Goal: Transaction & Acquisition: Purchase product/service

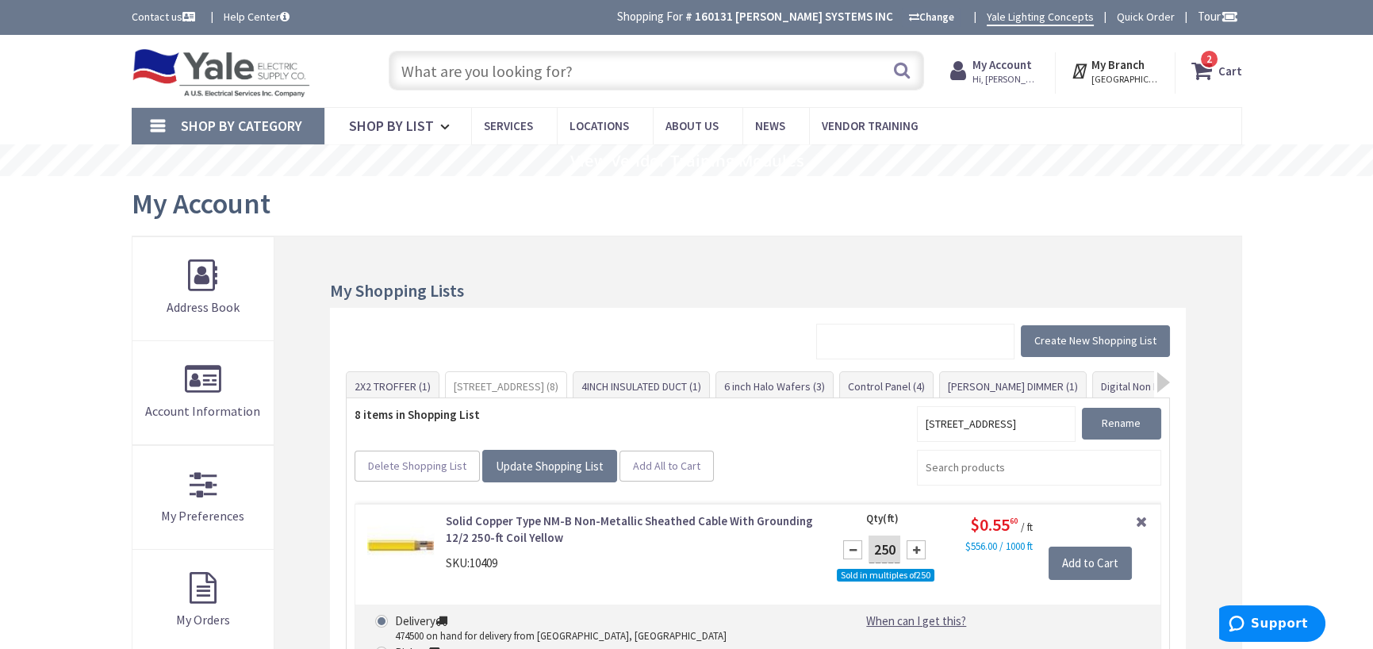
click at [563, 76] on input "text" at bounding box center [656, 71] width 535 height 40
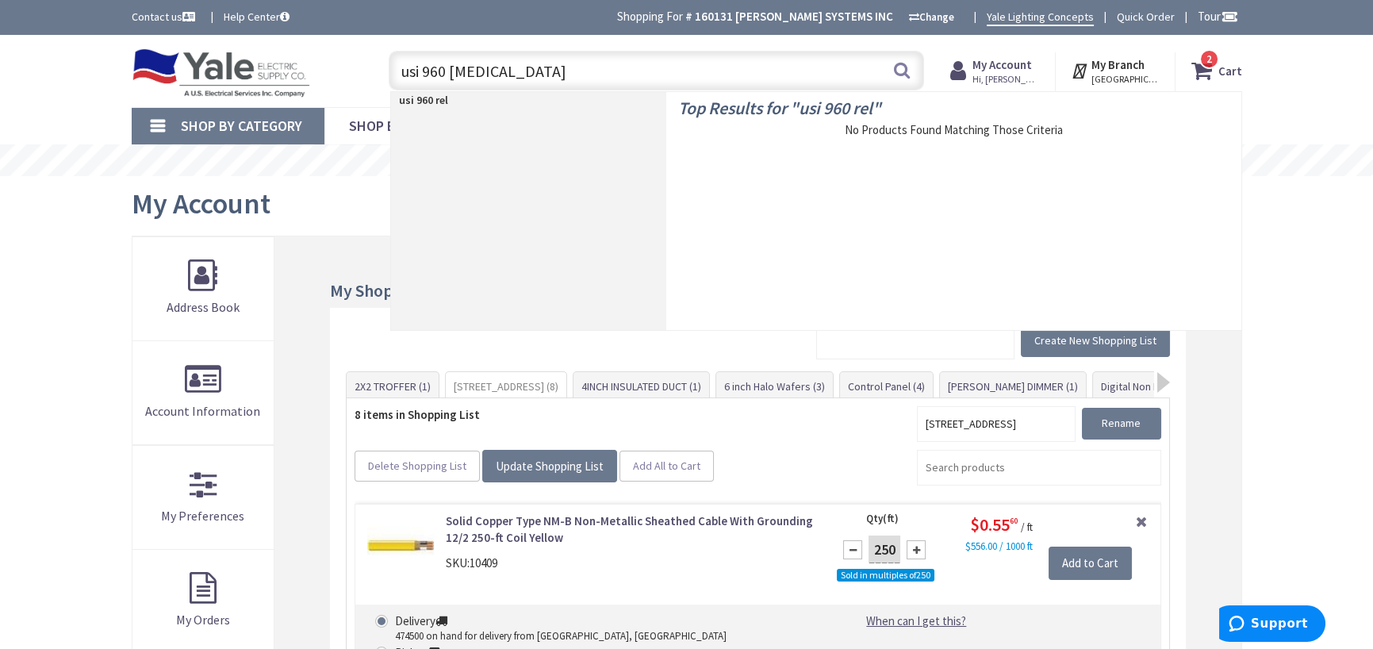
type input "usi 960 relay"
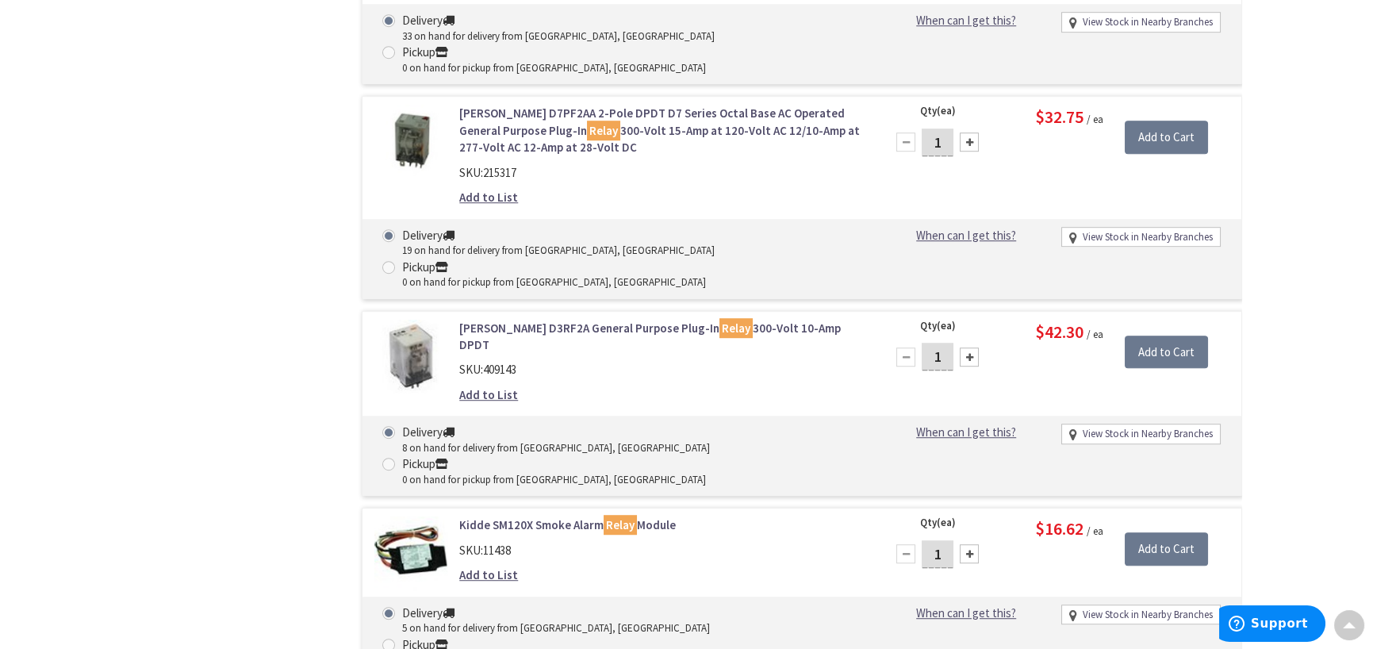
scroll to position [2617, 0]
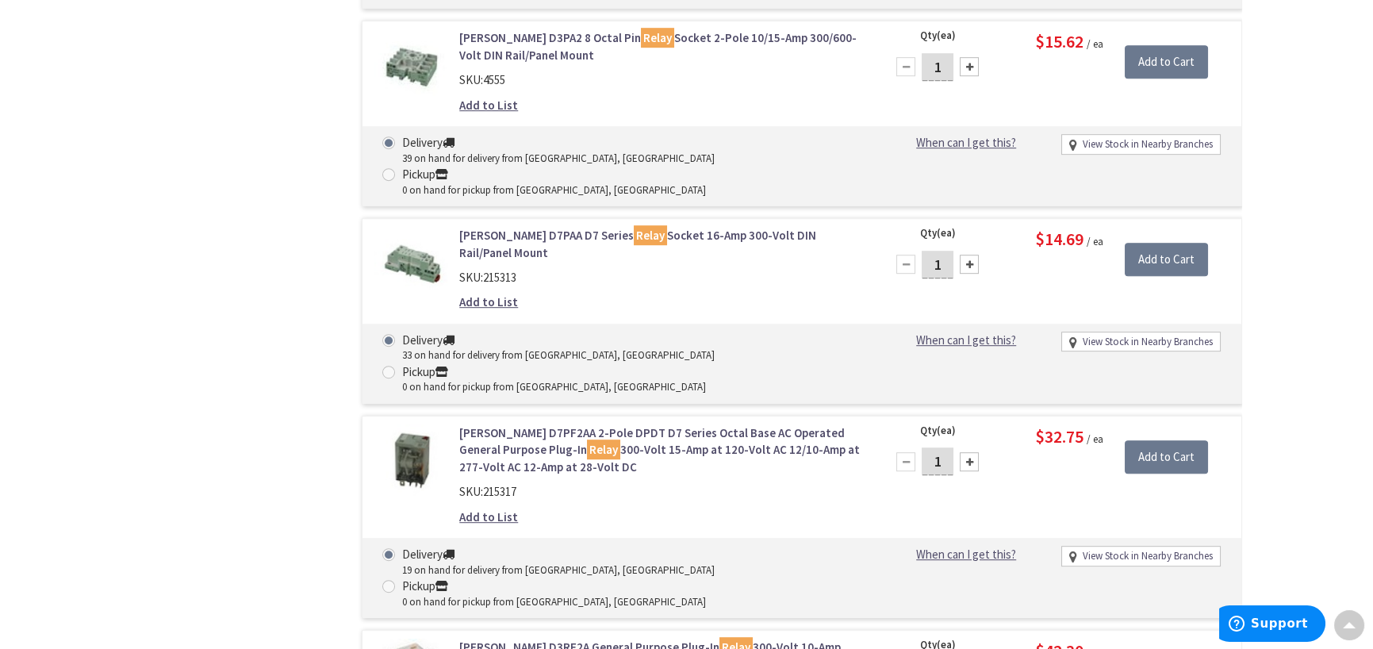
scroll to position [2456, 0]
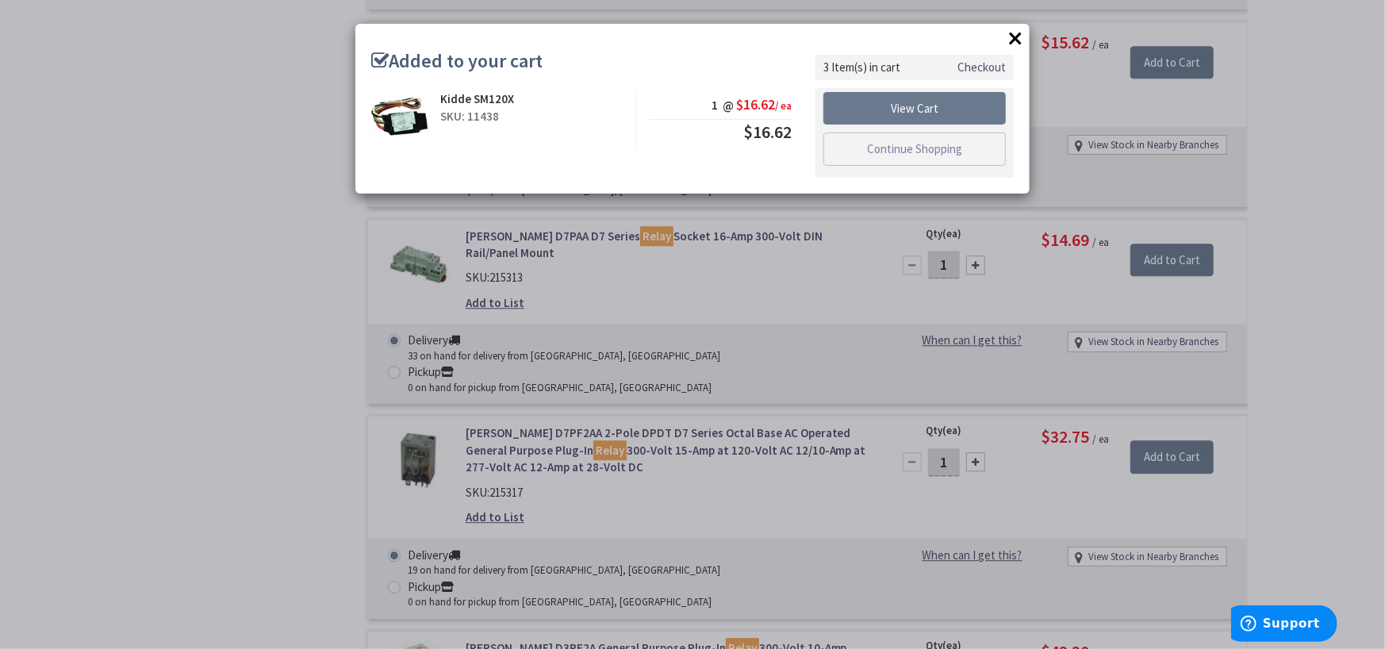
click at [1018, 30] on button "×" at bounding box center [1015, 38] width 24 height 24
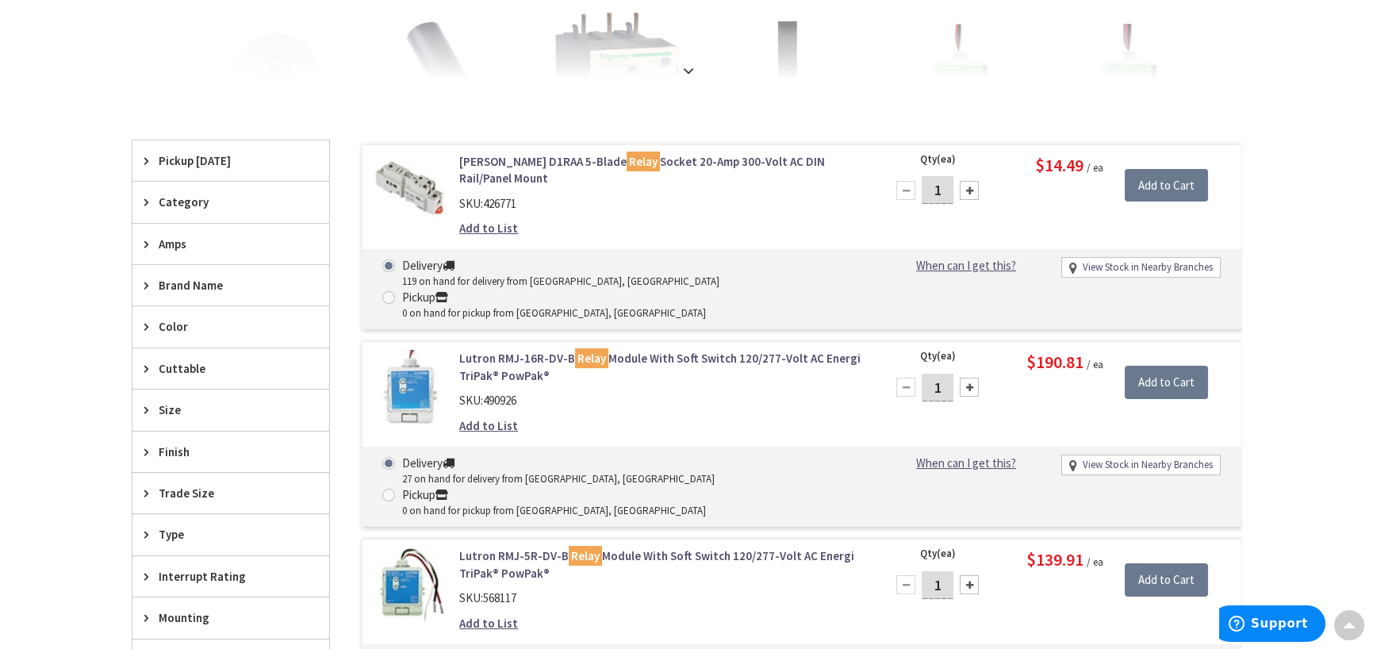
scroll to position [0, 0]
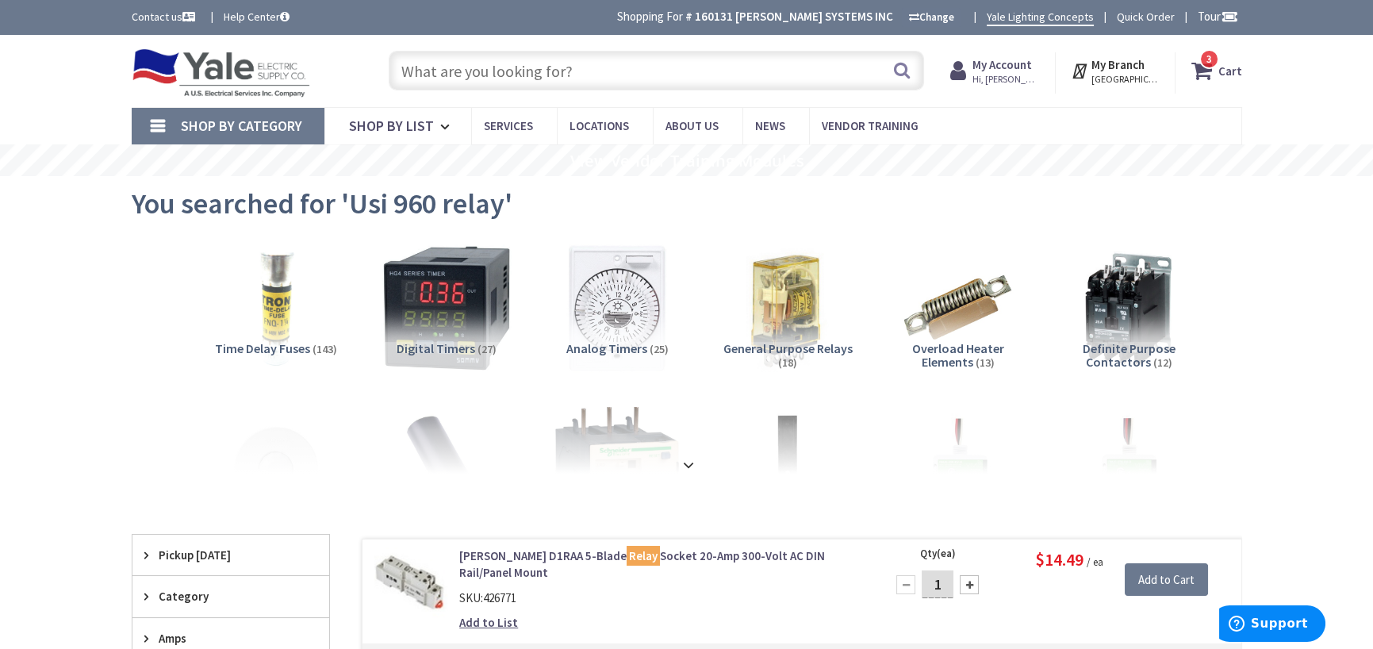
click at [595, 77] on input "text" at bounding box center [656, 71] width 535 height 40
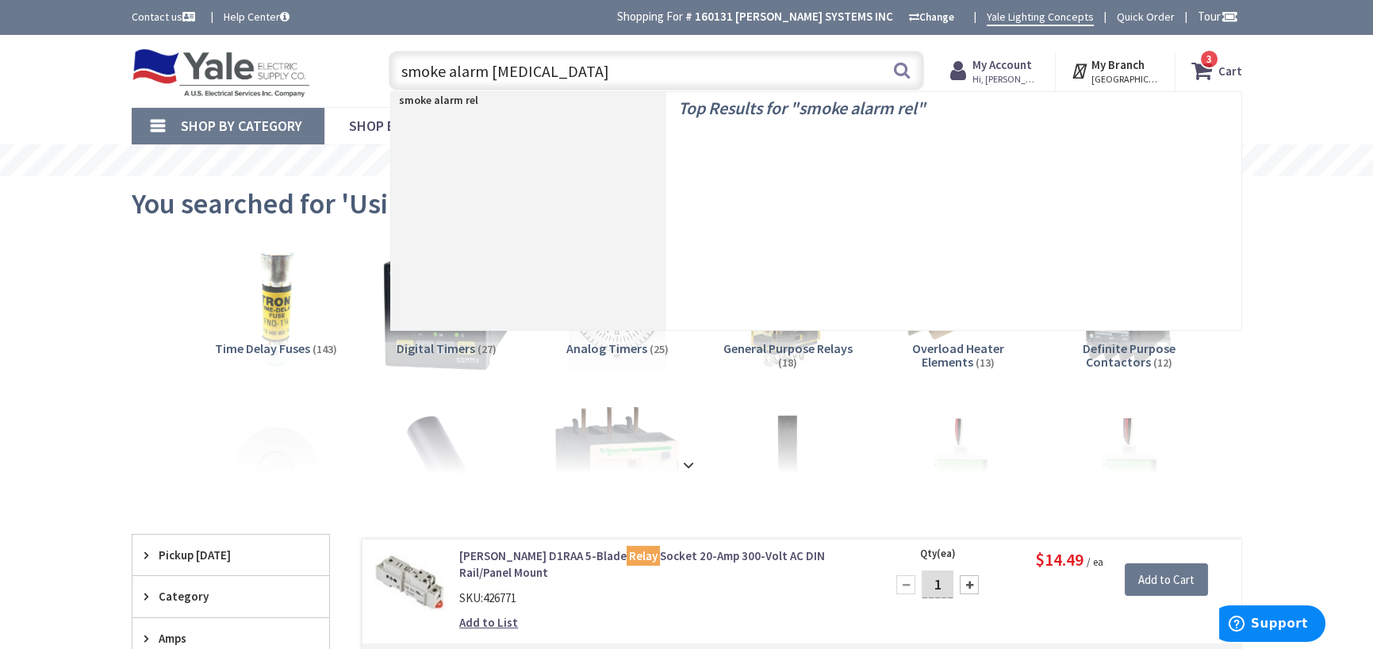
type input "smoke alarm relay"
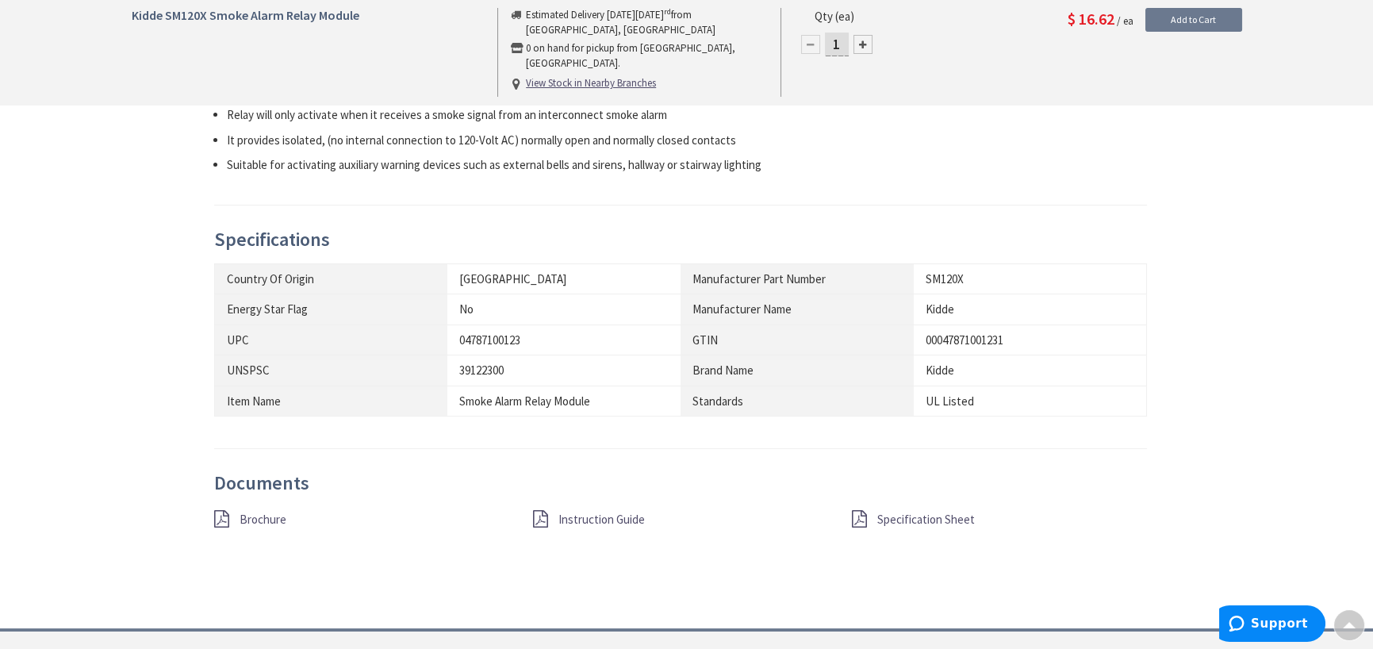
scroll to position [715, 0]
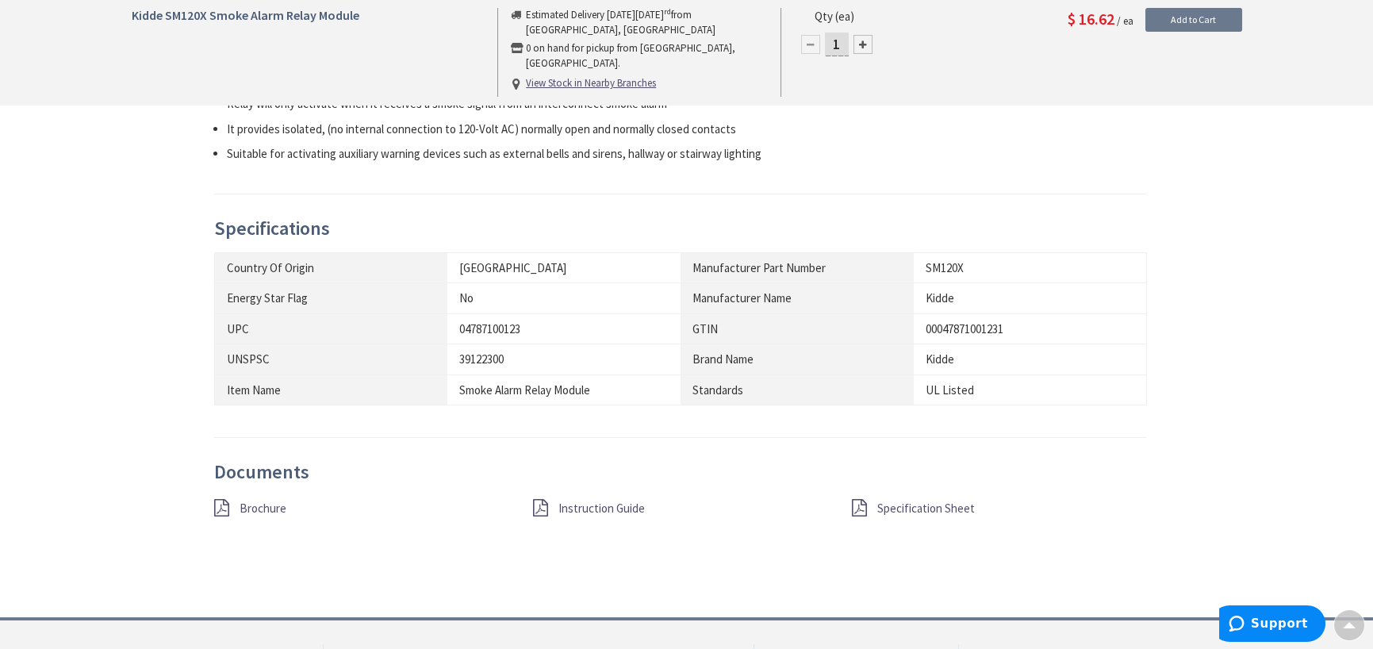
click at [254, 508] on span "Brochure" at bounding box center [263, 507] width 47 height 15
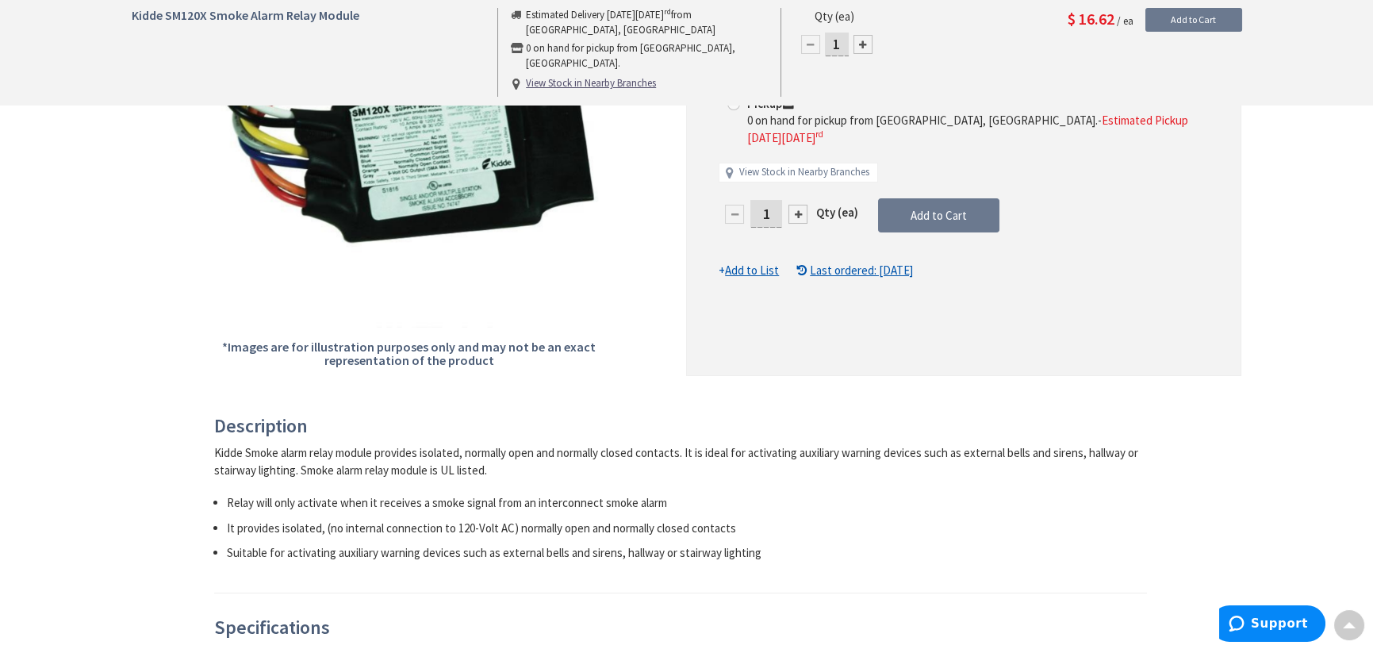
scroll to position [0, 0]
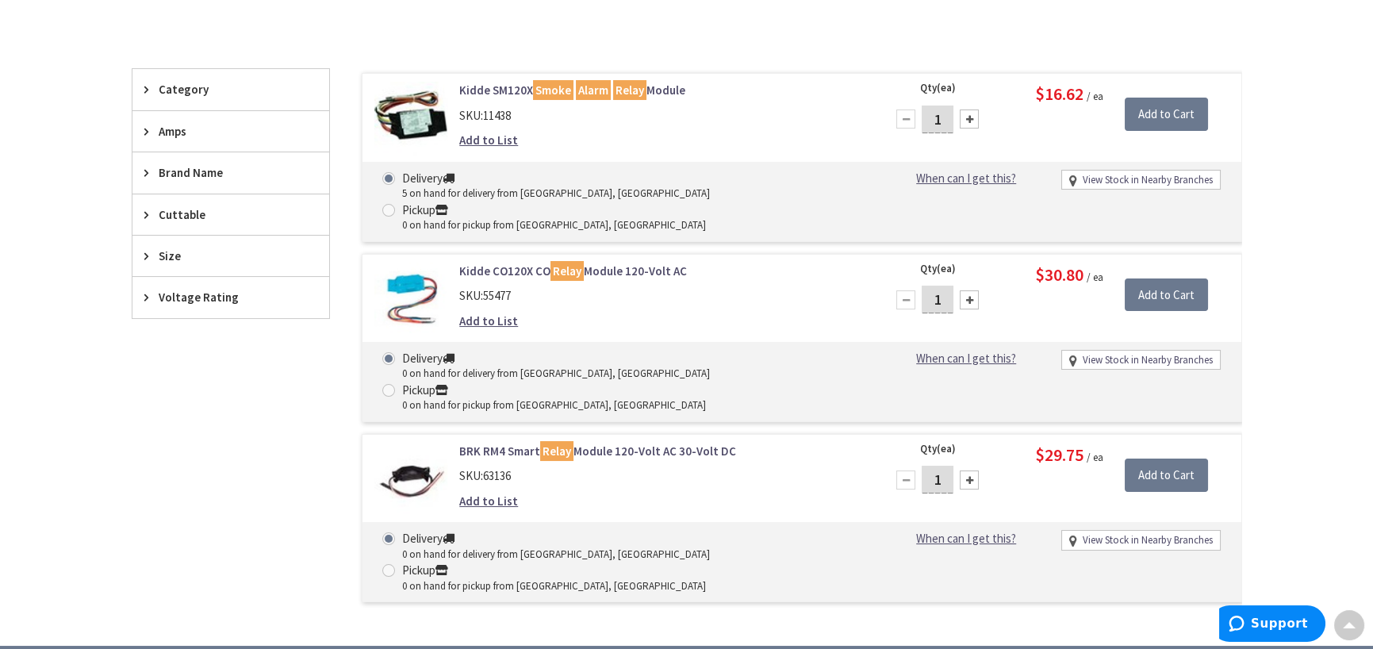
click at [513, 443] on link "BRK RM4 Smart Relay Module 120-Volt AC 30-Volt DC" at bounding box center [661, 451] width 404 height 17
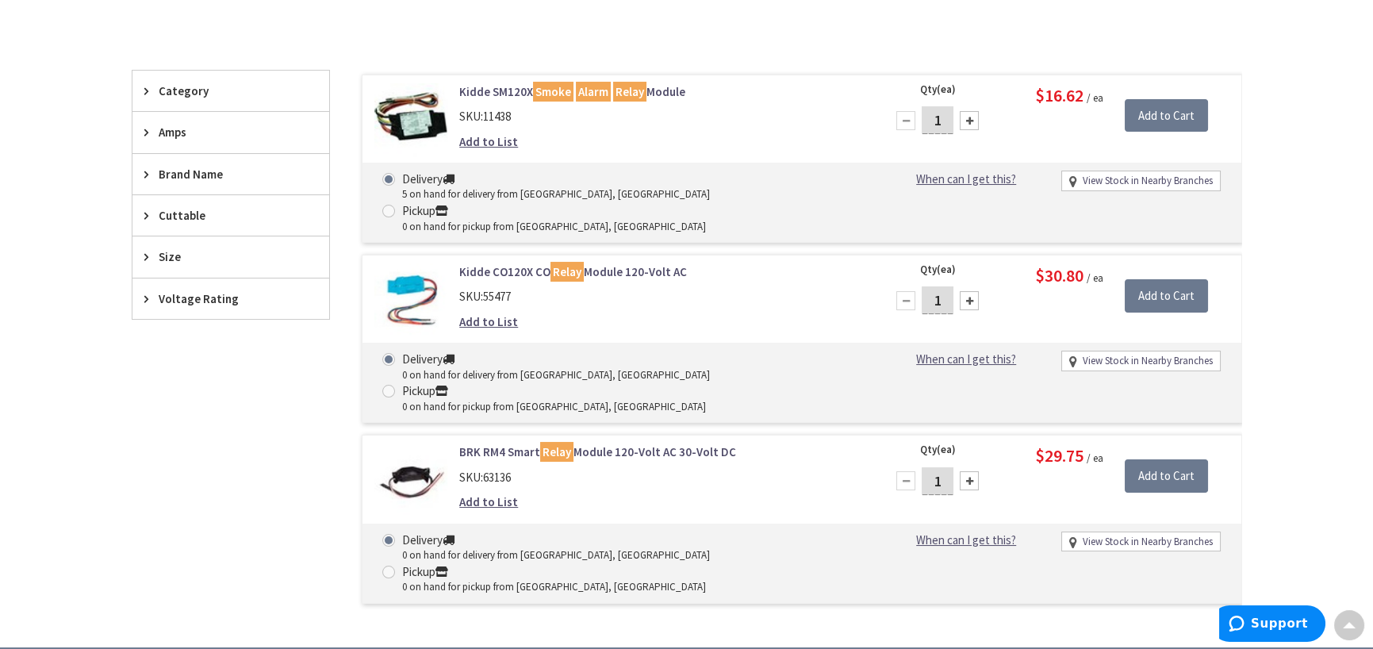
scroll to position [398, 0]
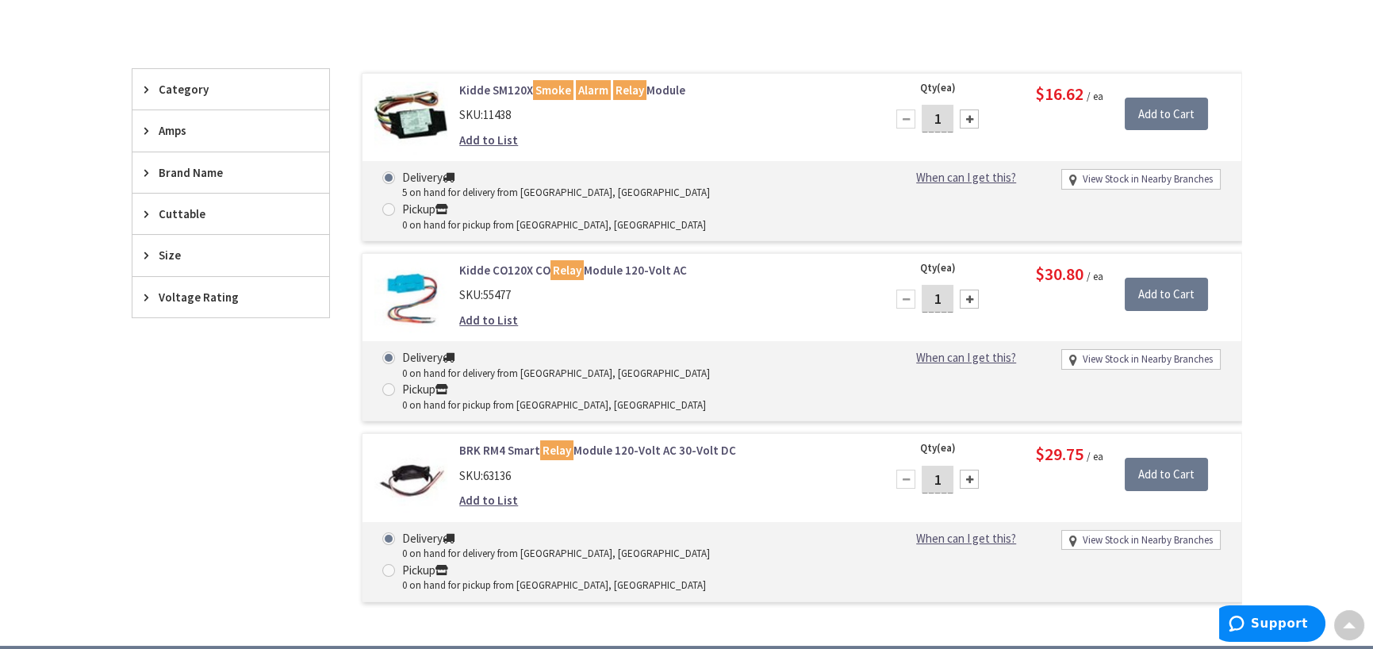
click at [620, 442] on link "BRK RM4 Smart Relay Module 120-Volt AC 30-Volt DC" at bounding box center [661, 450] width 404 height 17
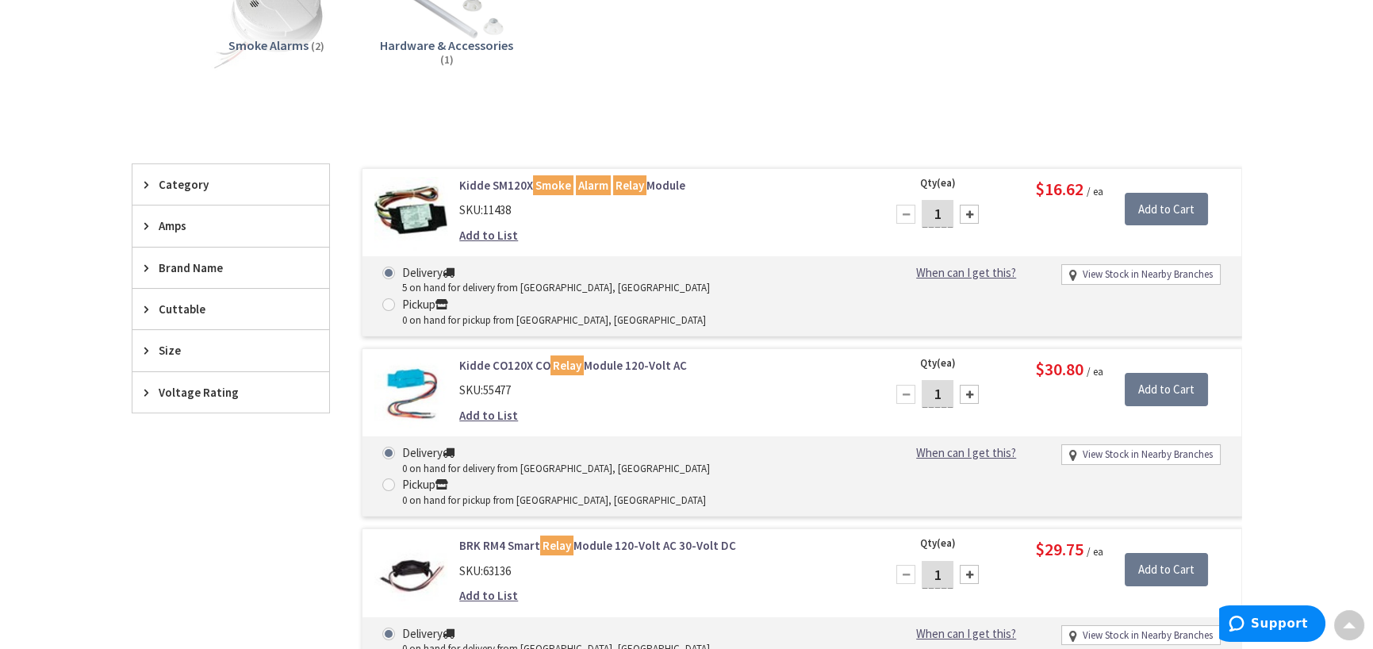
scroll to position [160, 0]
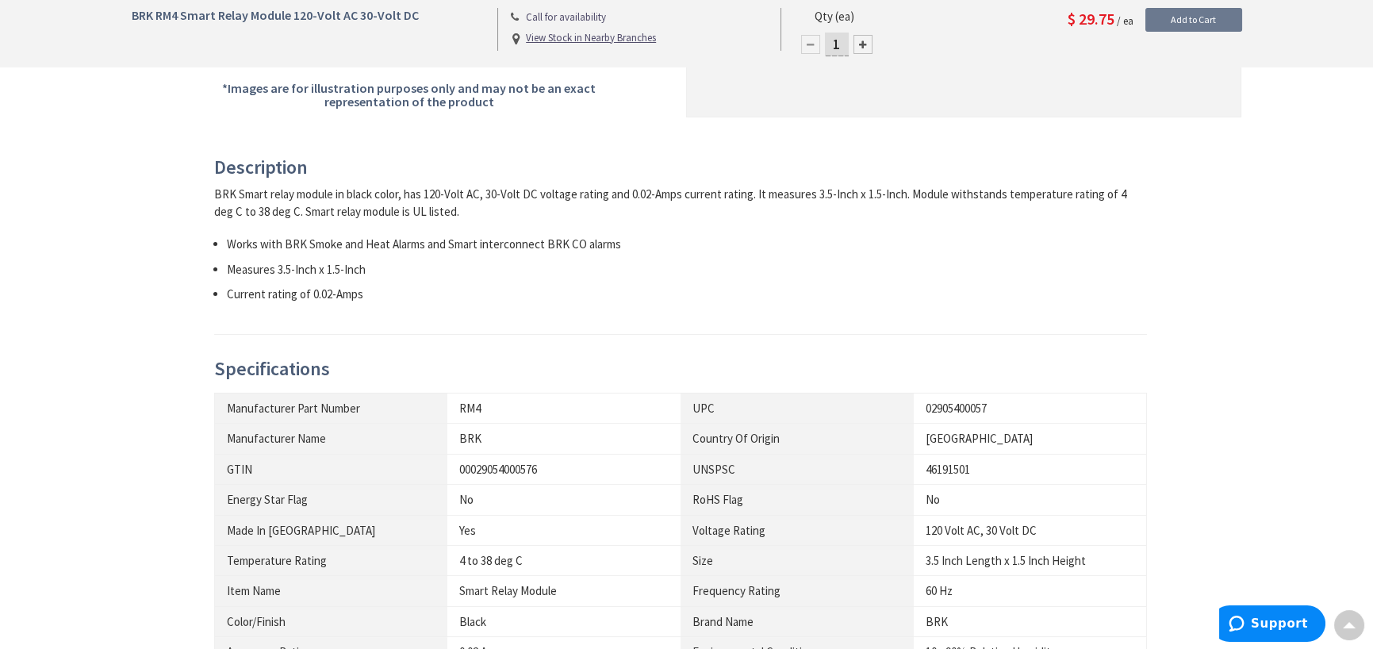
scroll to position [477, 0]
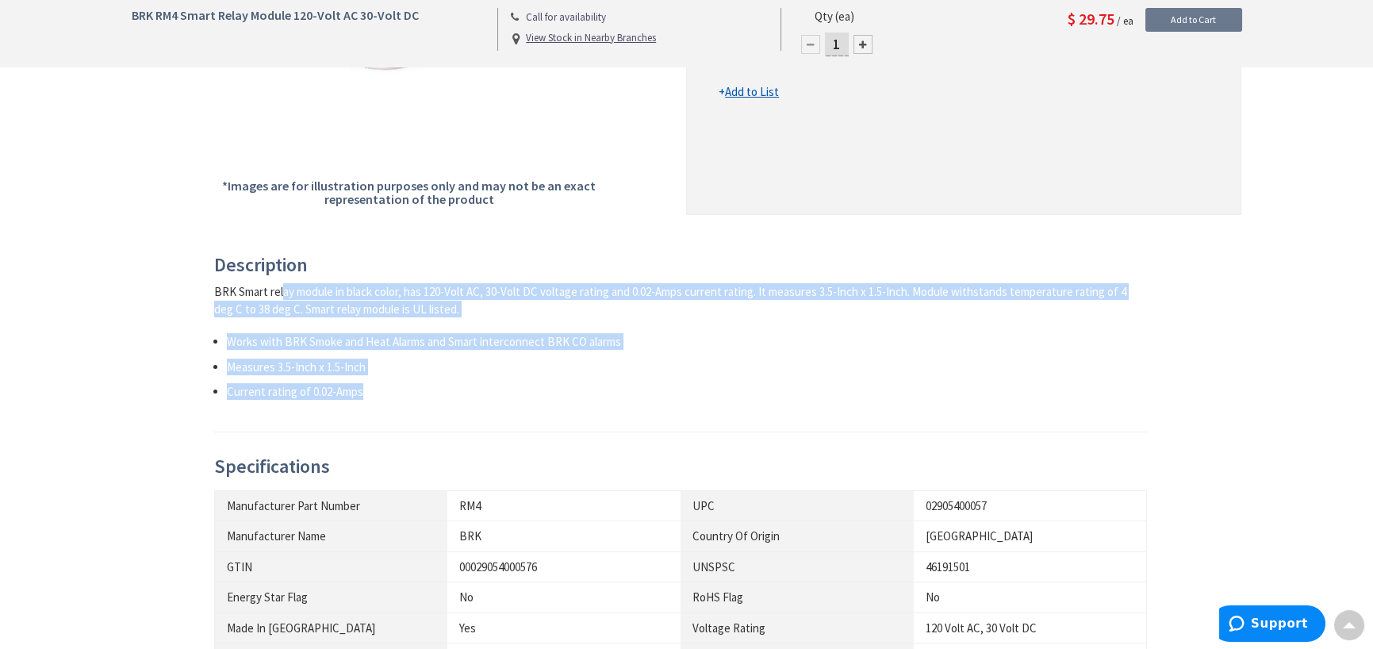
drag, startPoint x: 369, startPoint y: 390, endPoint x: 197, endPoint y: 293, distance: 197.1
click at [197, 293] on div "Description BRK Smart relay module in black color, has 120-Volt AC, 30-Volt DC …" at bounding box center [687, 613] width 1134 height 717
click at [600, 385] on li "Current rating of 0.02-Amps" at bounding box center [687, 391] width 921 height 17
drag, startPoint x: 352, startPoint y: 394, endPoint x: 190, endPoint y: 293, distance: 190.6
click at [190, 293] on div "Description BRK Smart relay module in black color, has 120-Volt AC, 30-Volt DC …" at bounding box center [687, 613] width 1134 height 717
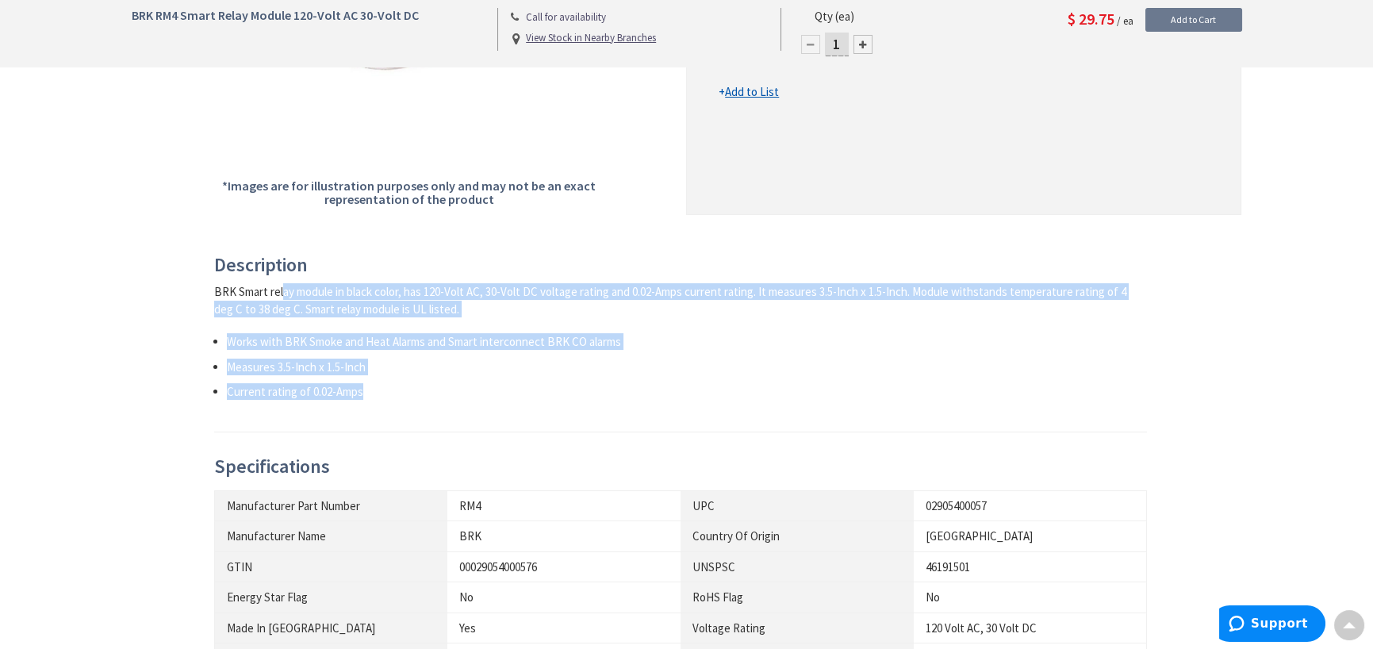
click at [829, 391] on li "Current rating of 0.02-Amps" at bounding box center [687, 391] width 921 height 17
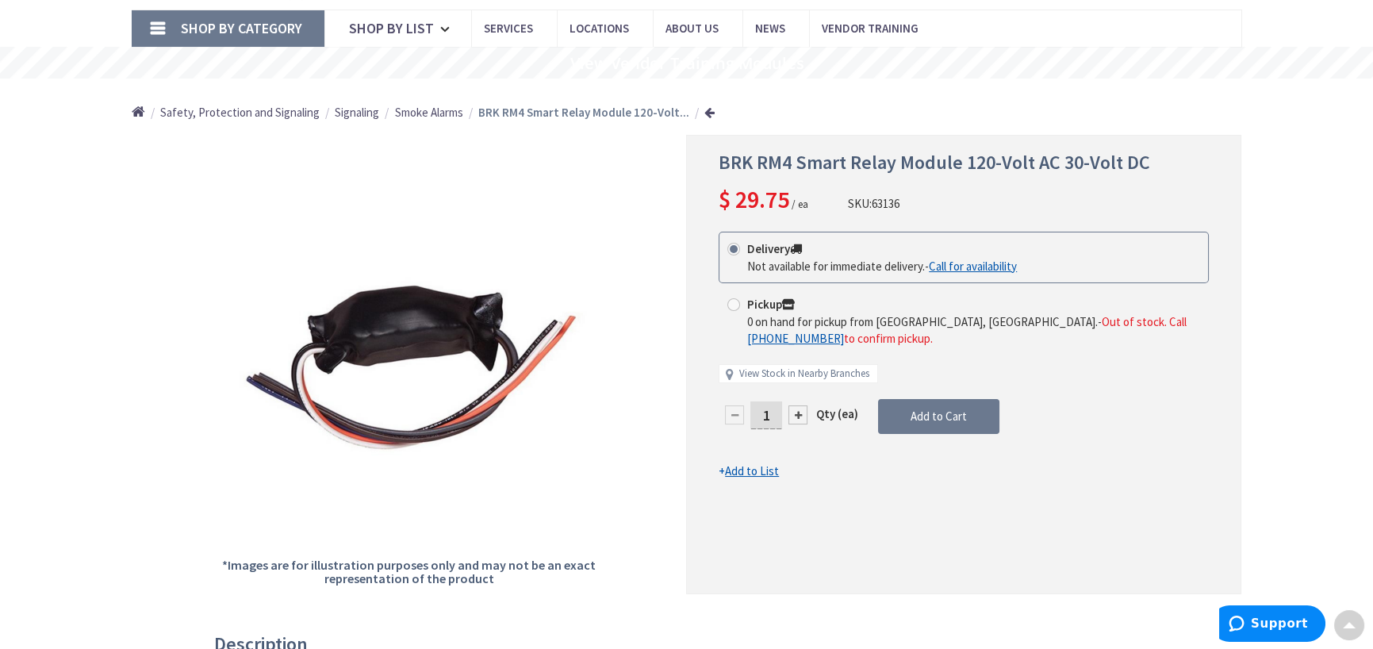
scroll to position [0, 0]
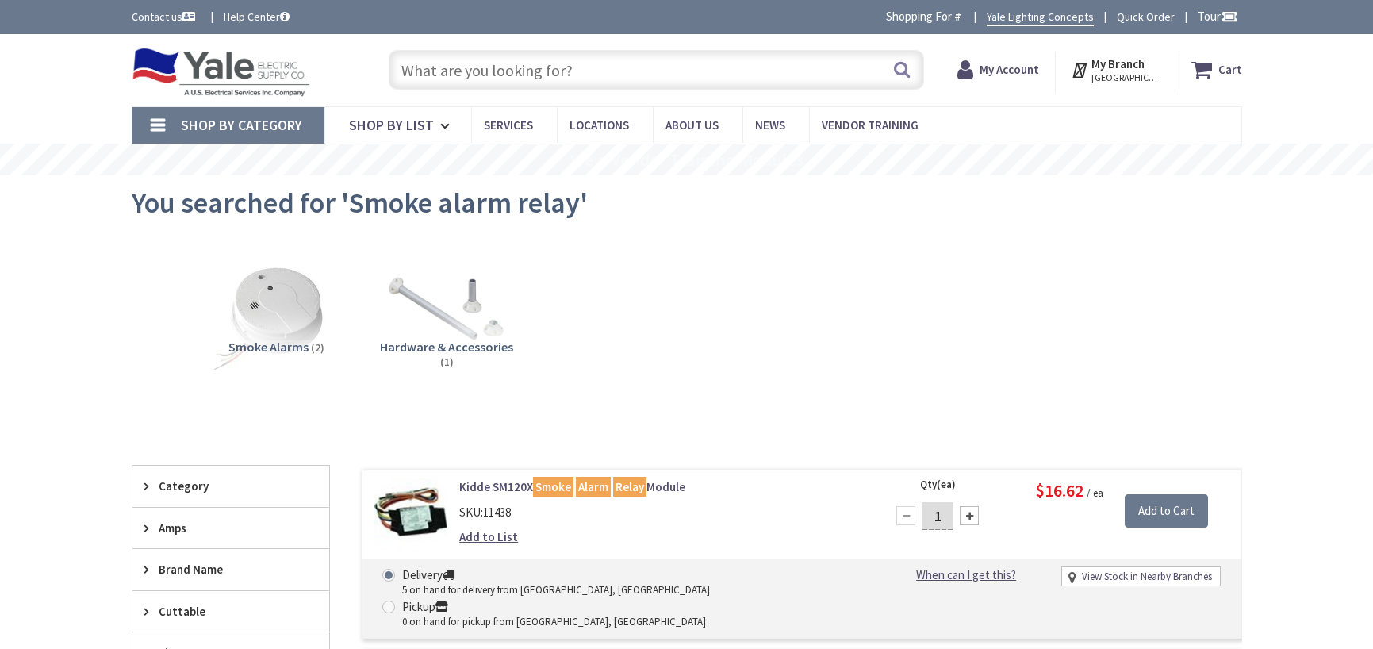
click at [477, 476] on div "Kidde SM120X Smoke Alarm Relay Module SKU: 11438 Add to List Qty (ea) 1 Please …" at bounding box center [802, 554] width 880 height 168
click at [483, 485] on link "Kidde SM120X Smoke Alarm Relay Module" at bounding box center [661, 486] width 404 height 17
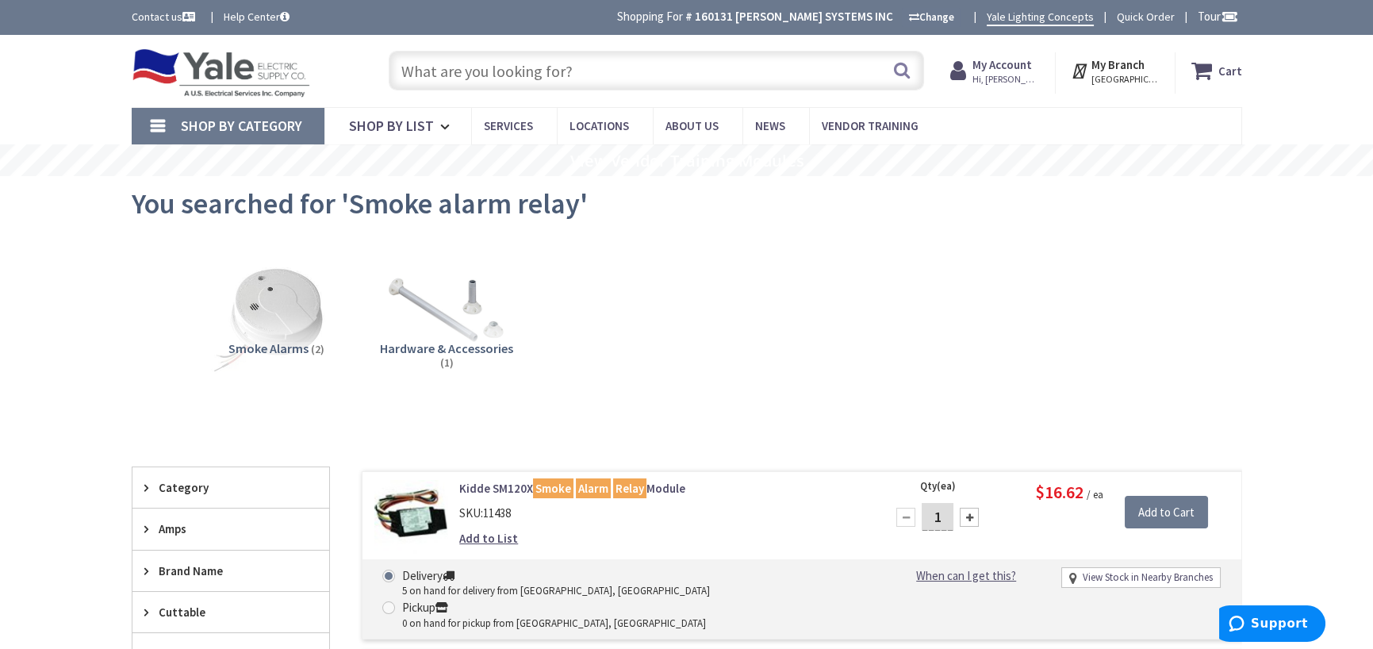
click at [508, 483] on link "Kidde SM120X Smoke Alarm Relay Module" at bounding box center [661, 488] width 404 height 17
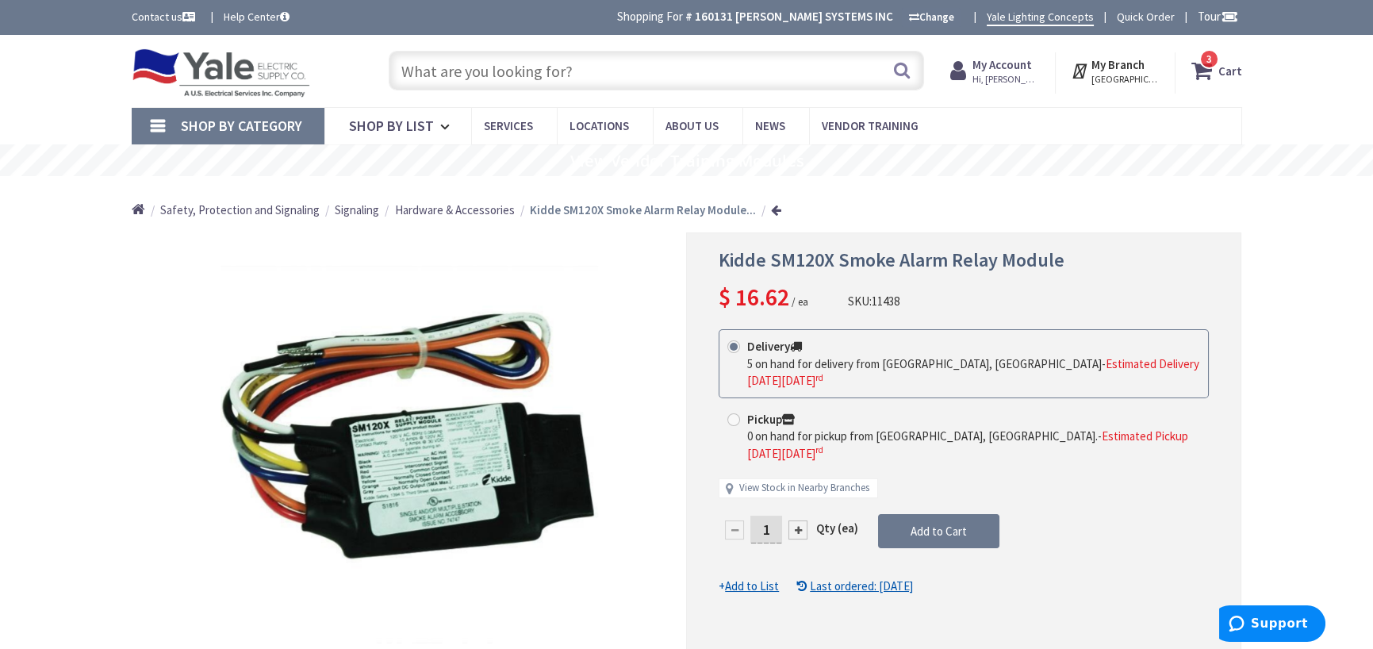
click at [1205, 68] on icon at bounding box center [1204, 70] width 27 height 29
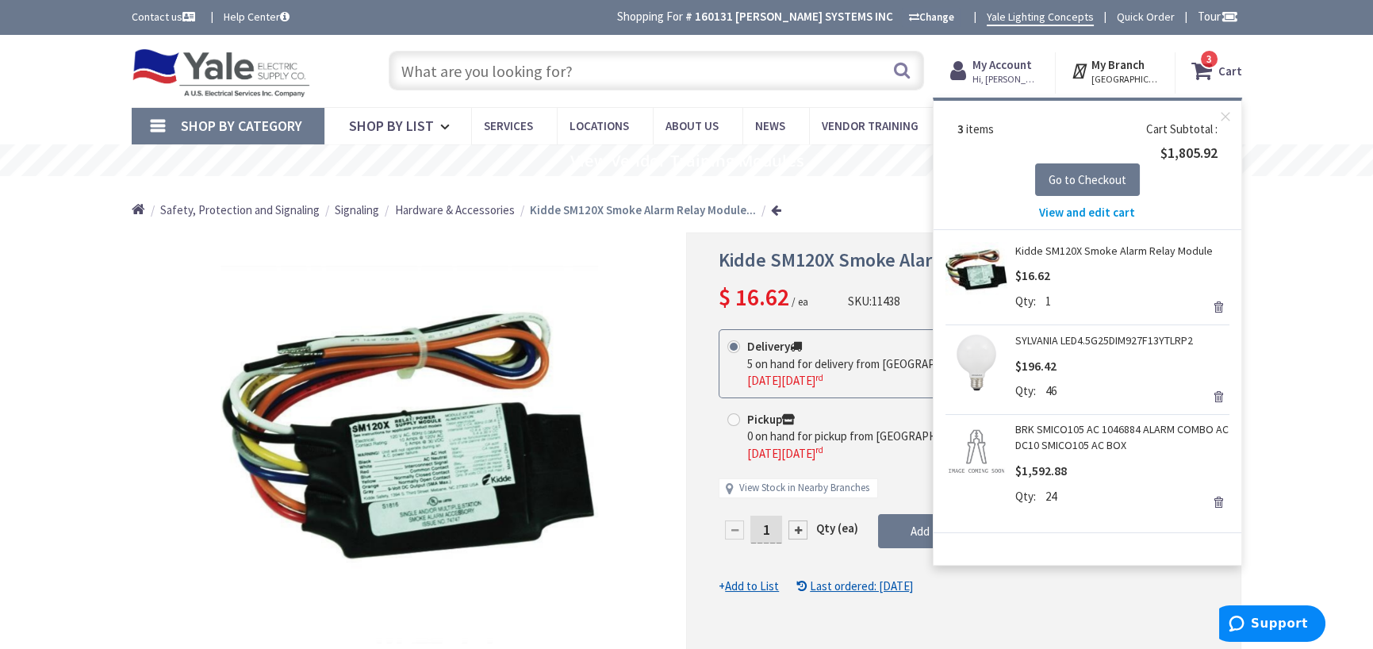
click at [1107, 213] on span "View and edit cart" at bounding box center [1087, 212] width 96 height 15
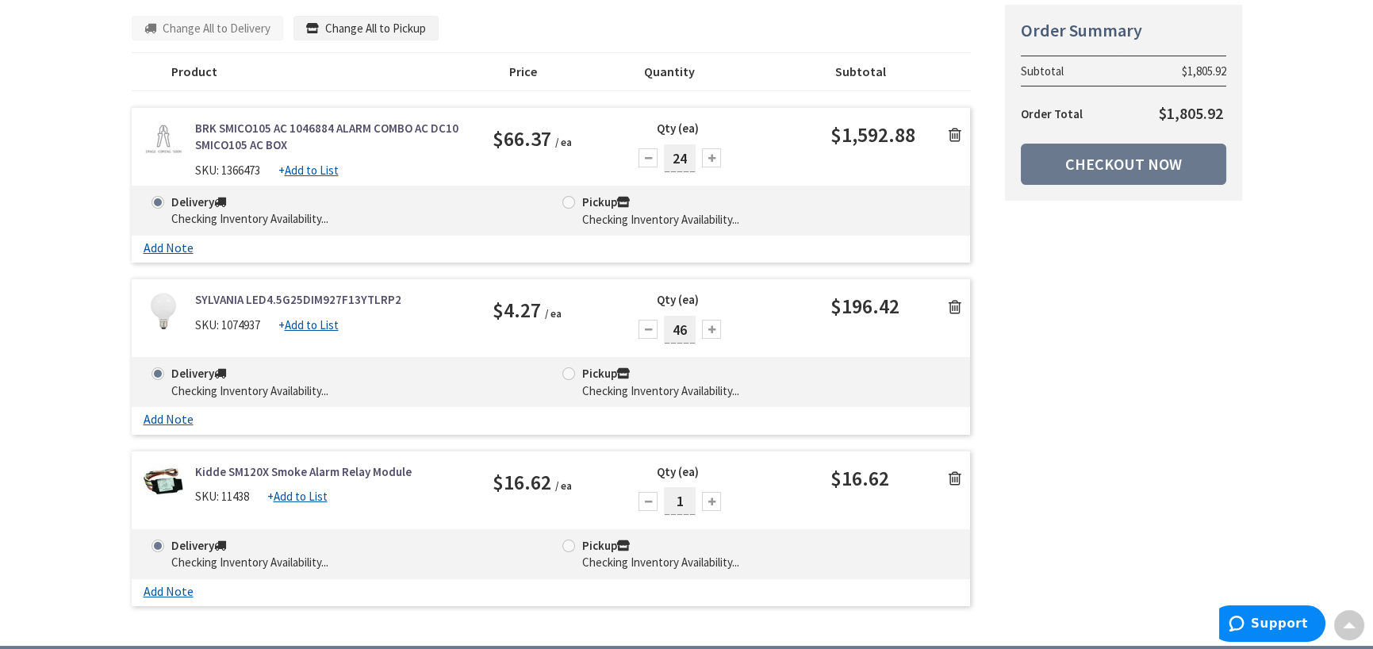
click at [951, 306] on icon at bounding box center [955, 307] width 13 height 16
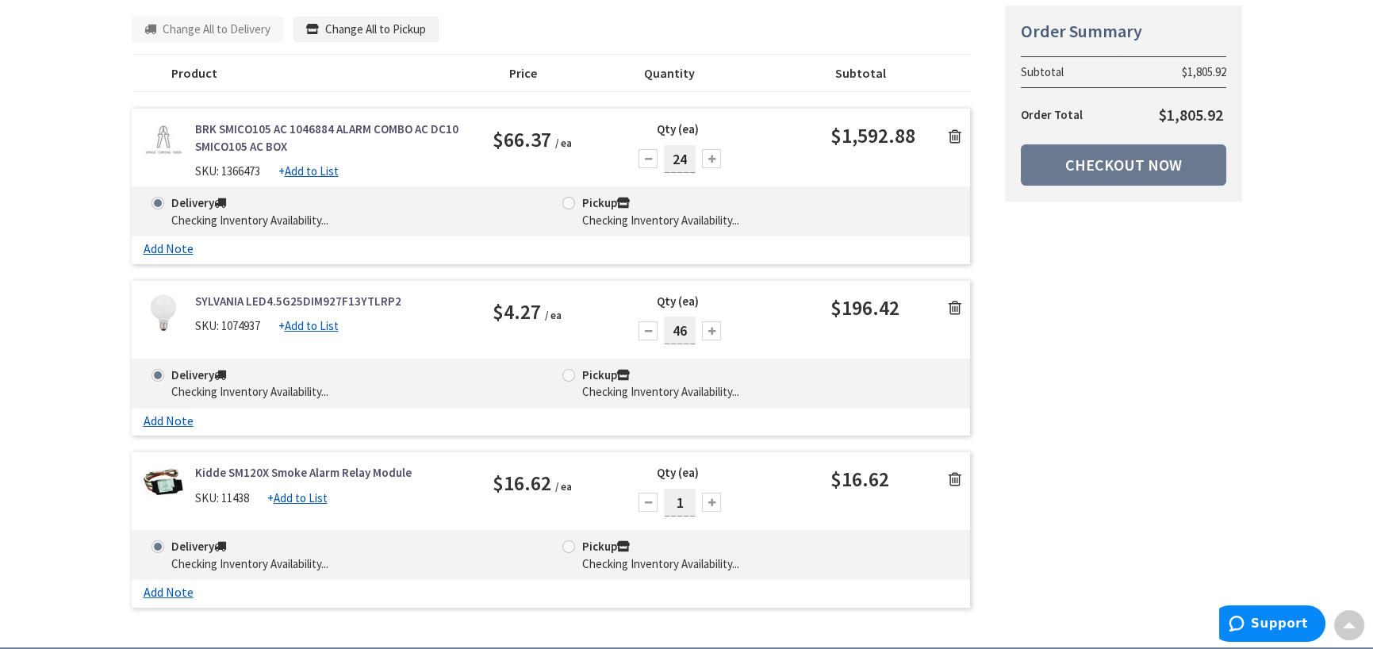
scroll to position [238, 0]
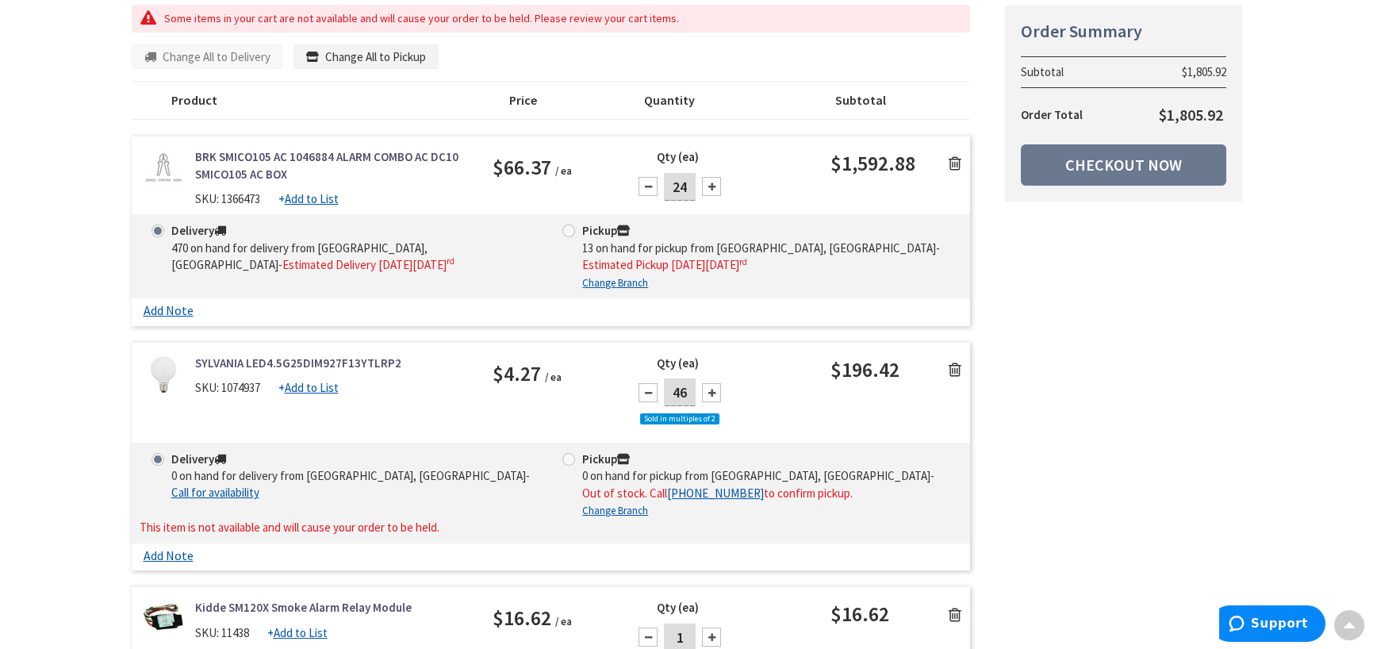
click at [955, 367] on icon at bounding box center [955, 370] width 13 height 16
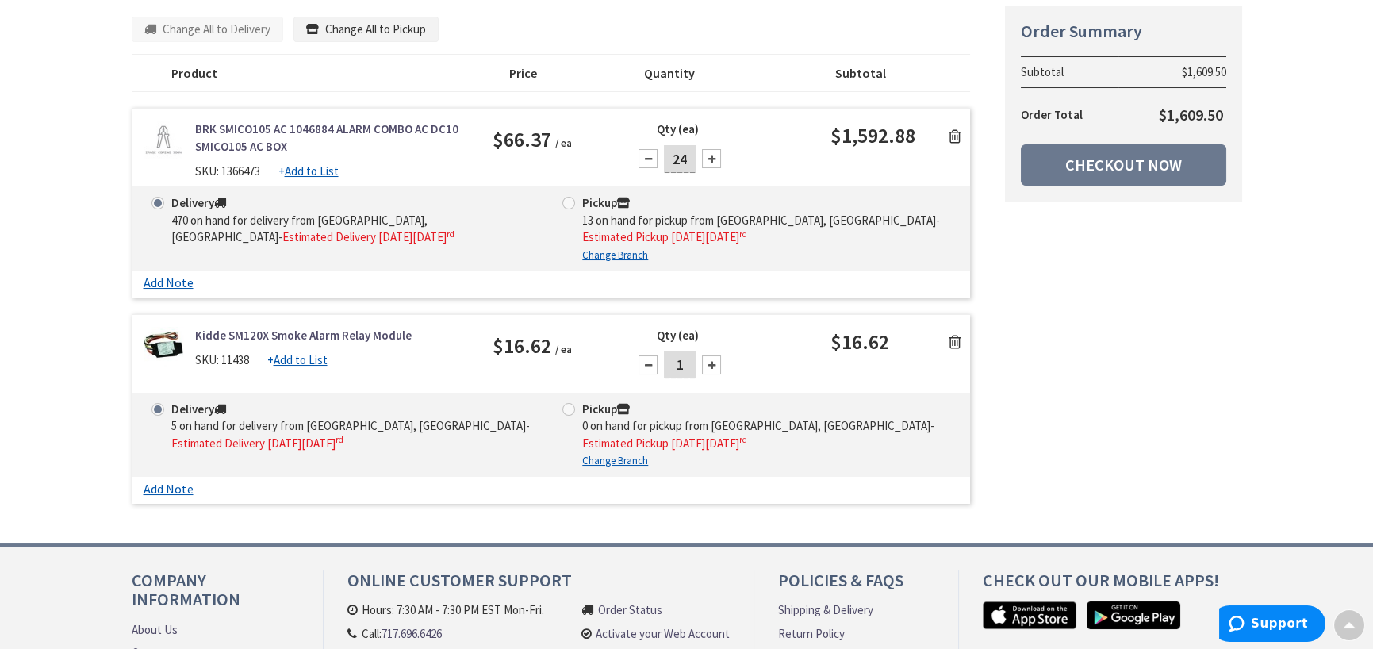
click at [955, 340] on icon at bounding box center [955, 342] width 13 height 16
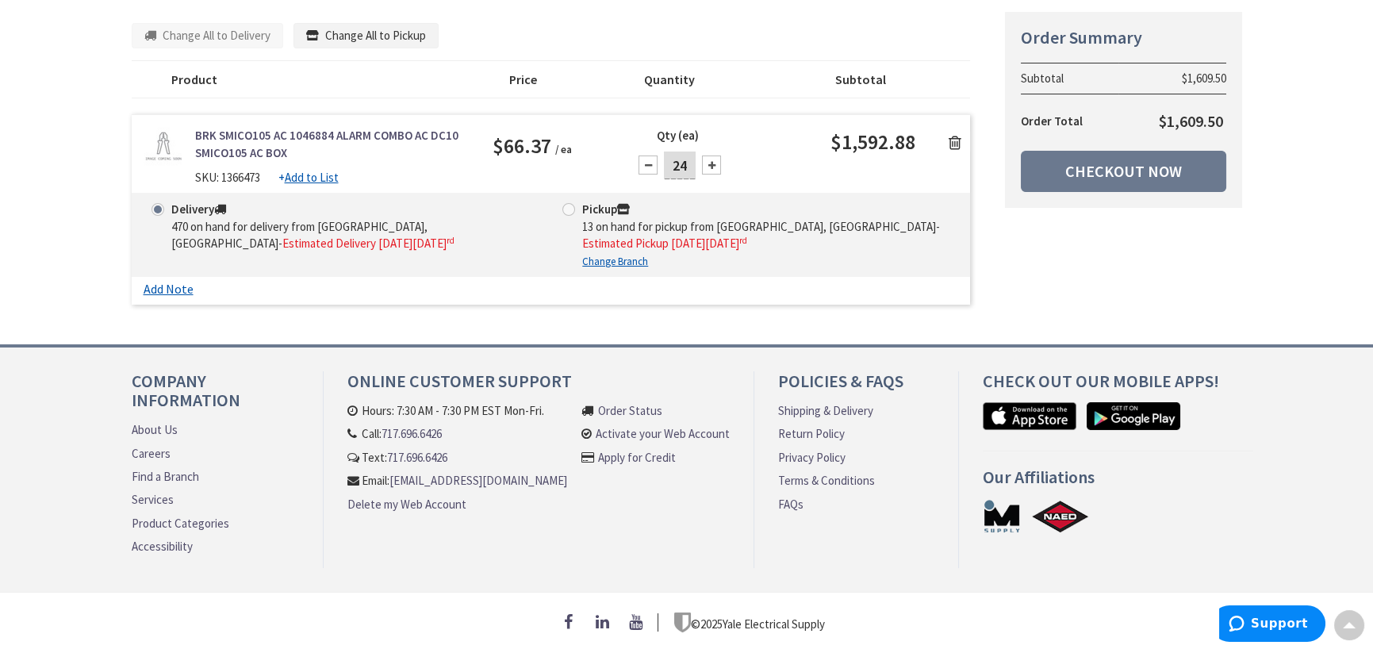
click at [156, 204] on span at bounding box center [157, 209] width 13 height 13
click at [156, 204] on input "Delivery 470 on hand for delivery from Cranbury, Nj - Estimated Delivery on Fri…" at bounding box center [160, 209] width 10 height 10
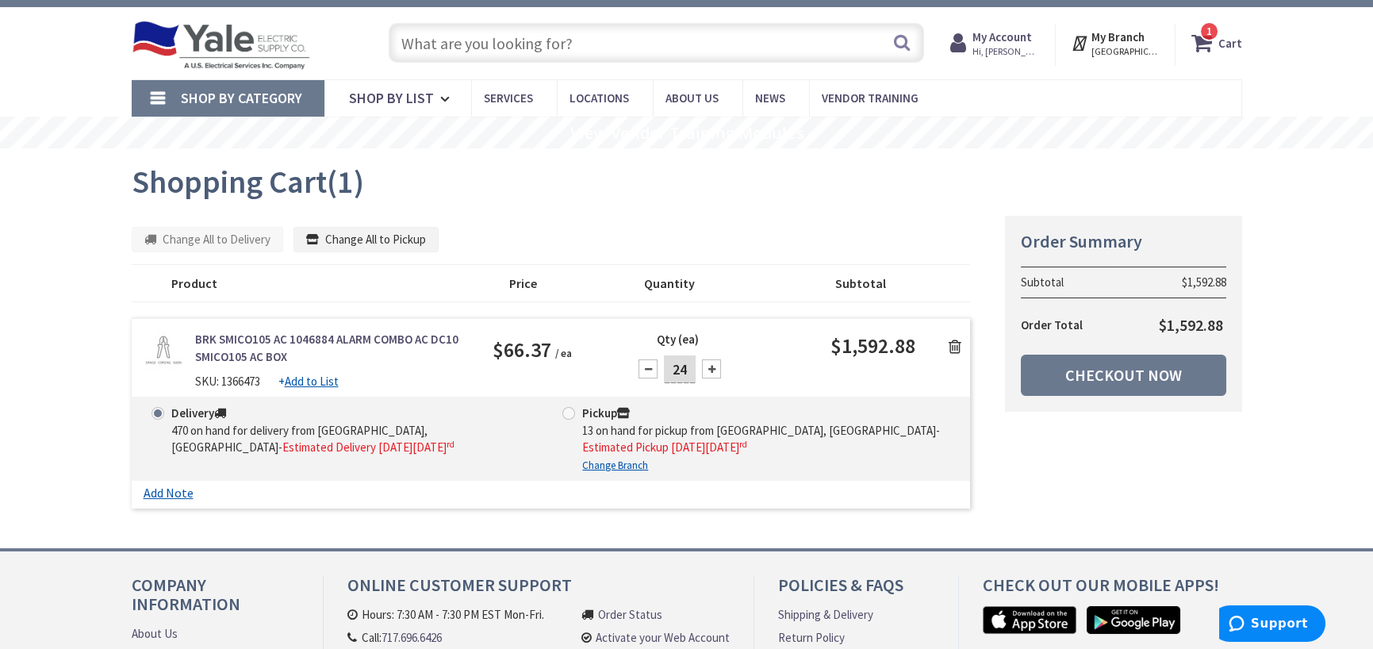
scroll to position [0, 0]
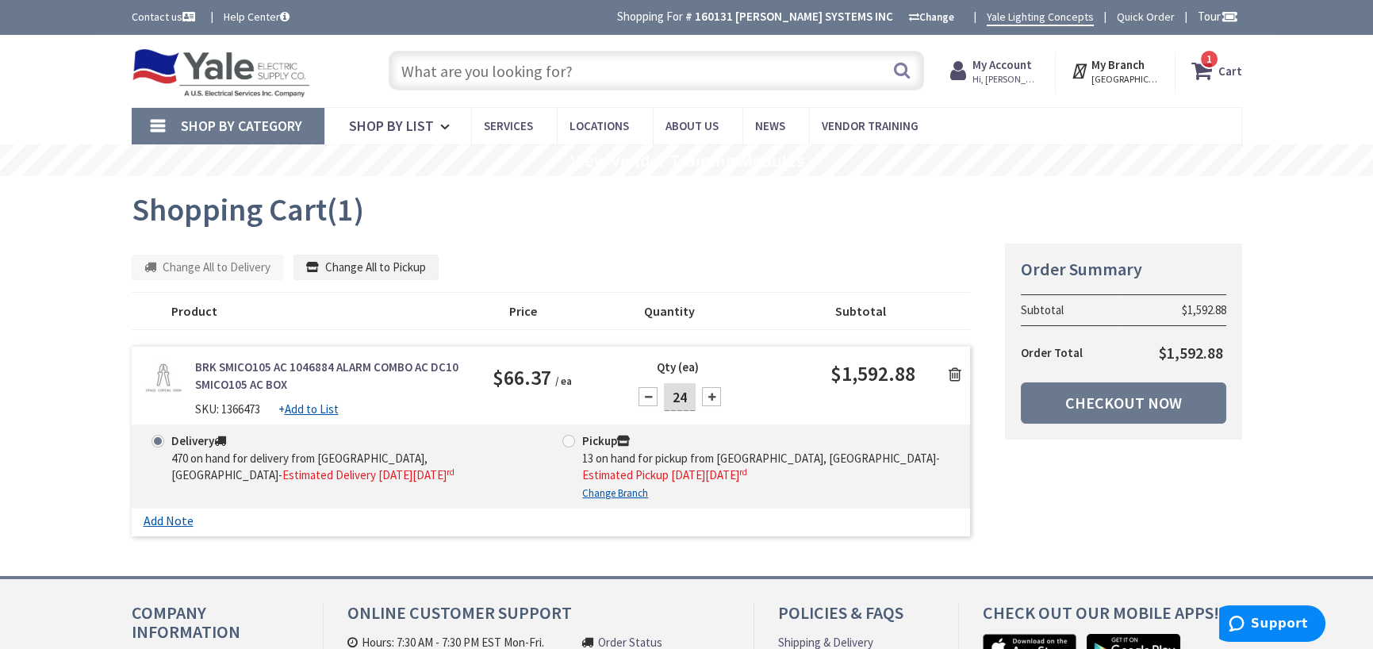
click at [571, 75] on input "text" at bounding box center [656, 71] width 535 height 40
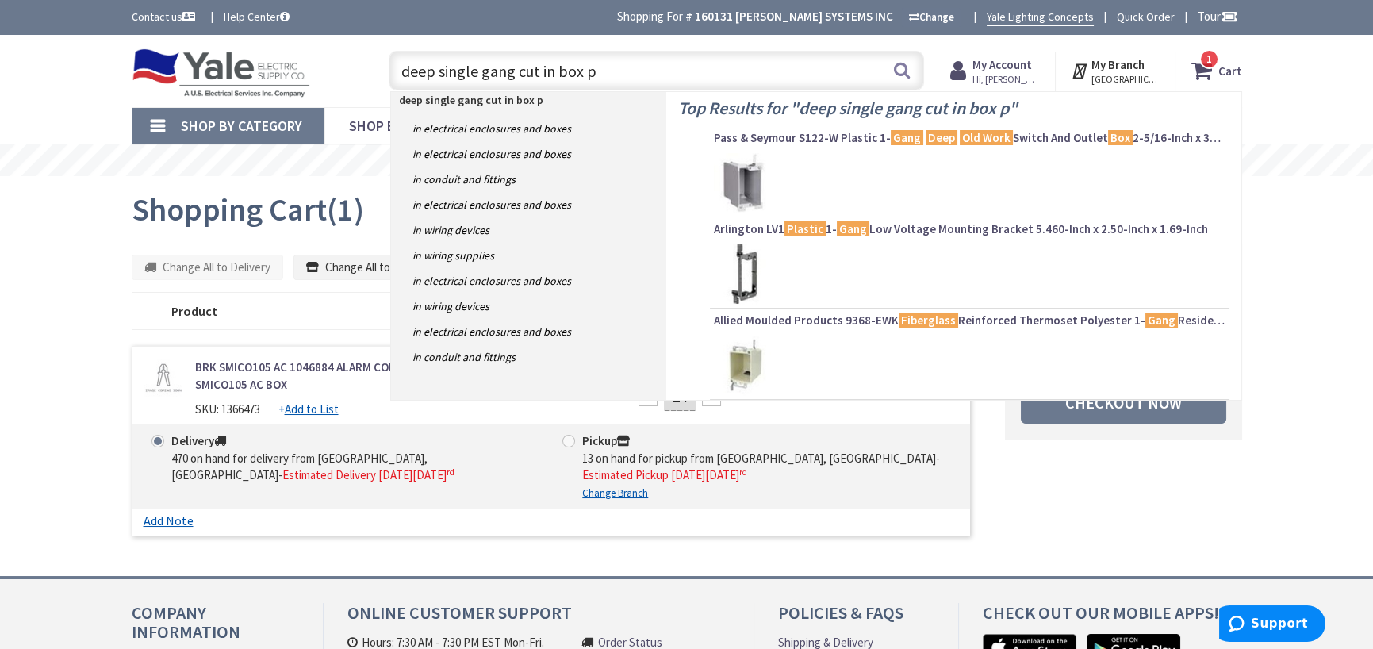
type input "deep single gang cut in box"
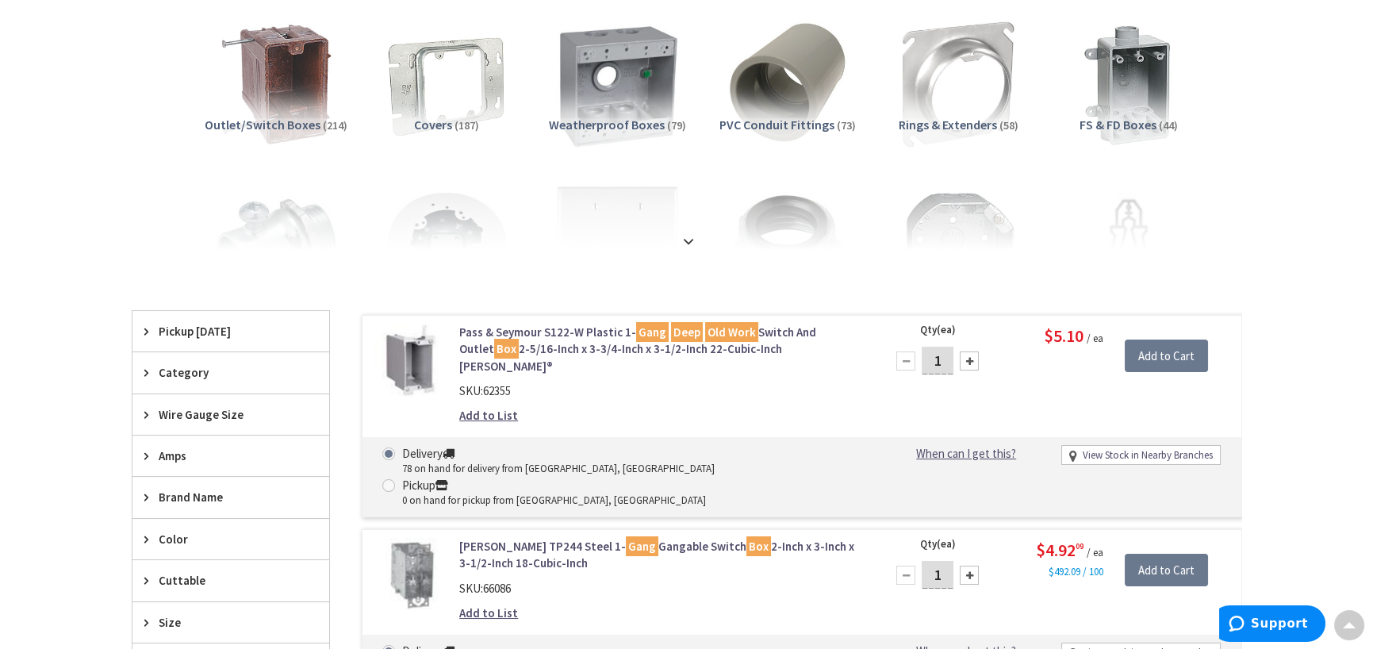
scroll to position [1, 0]
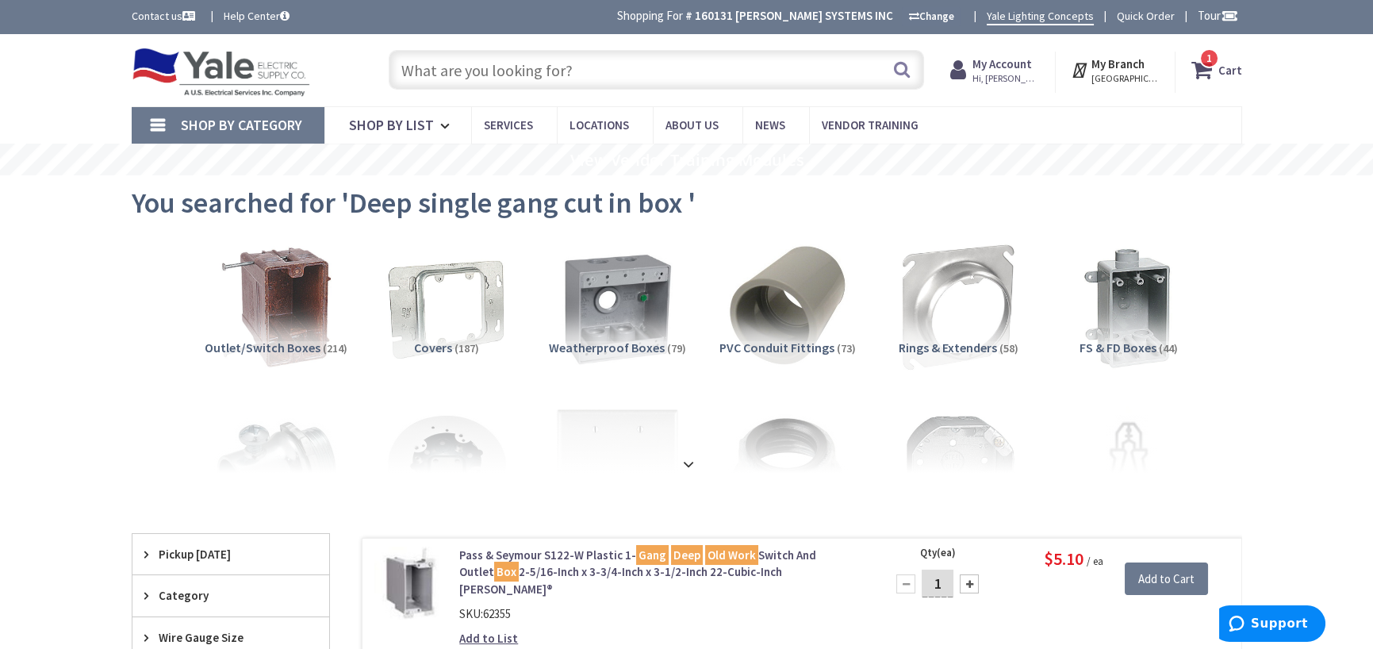
click at [550, 66] on input "text" at bounding box center [656, 70] width 535 height 40
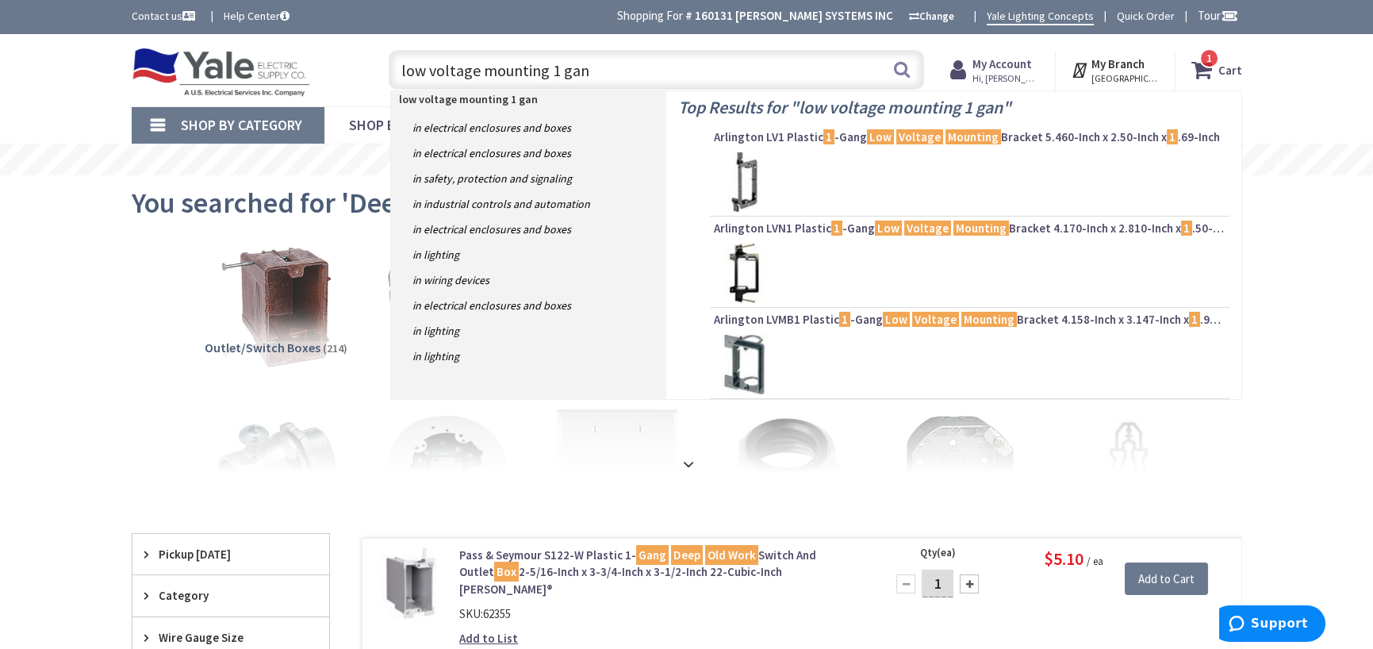
type input "low voltage mounting 1 gang"
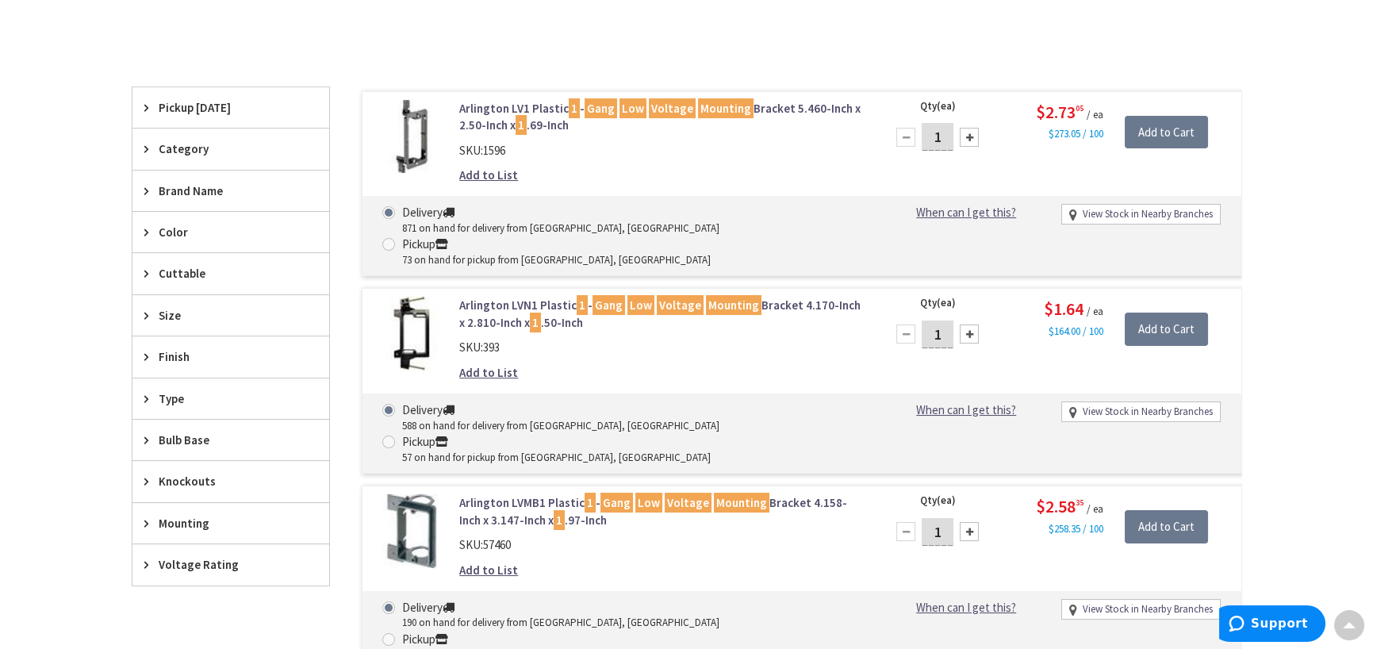
scroll to position [397, 0]
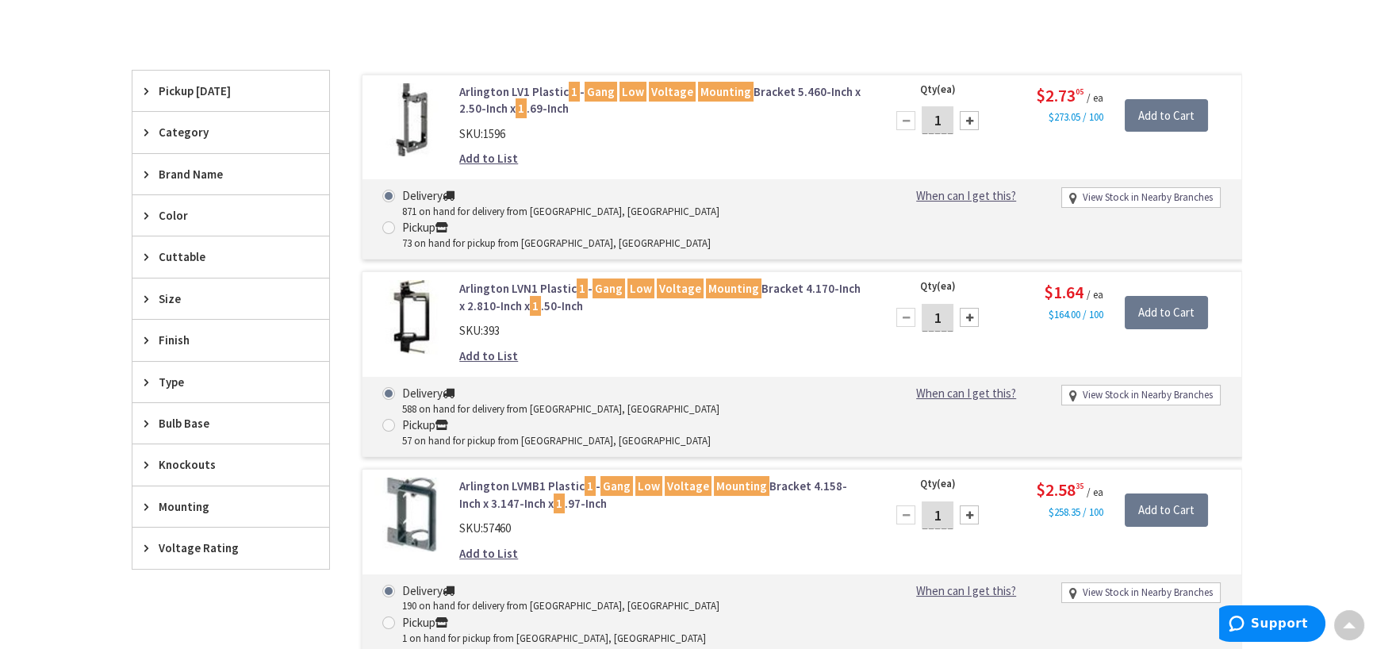
click at [149, 381] on icon at bounding box center [150, 382] width 12 height 12
click at [163, 570] on button "Show more" at bounding box center [230, 575] width 197 height 27
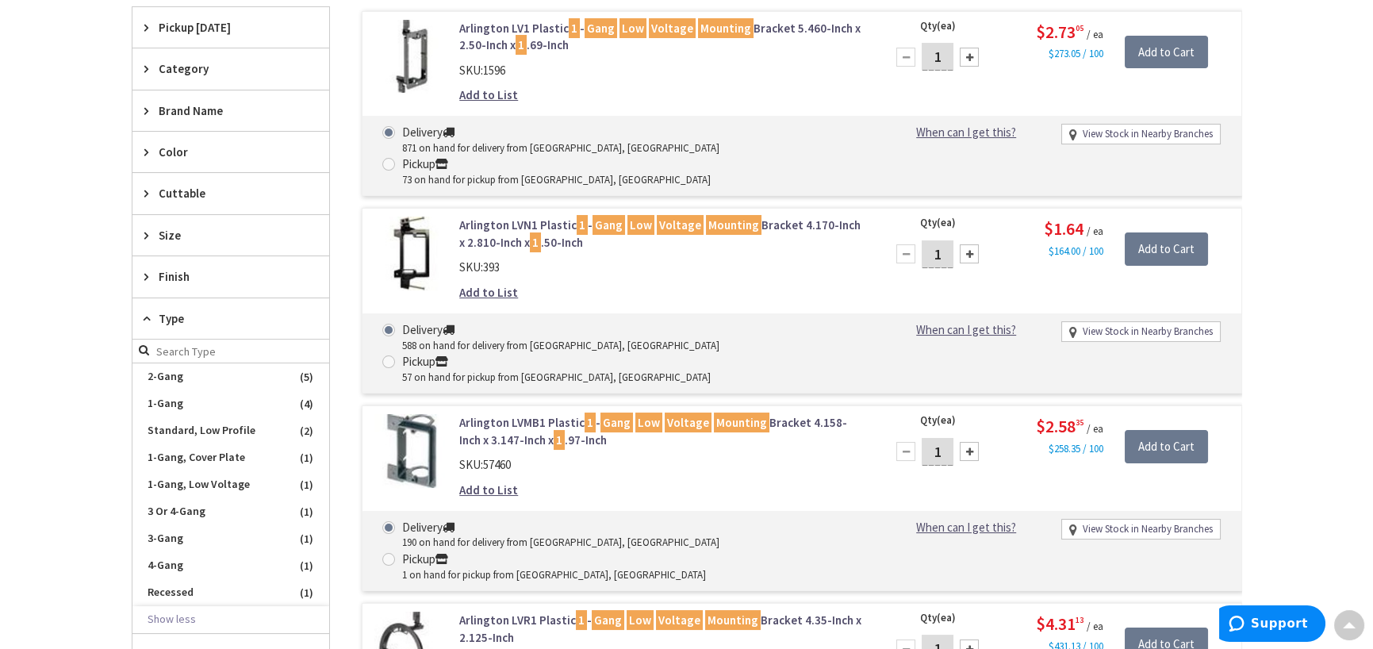
scroll to position [555, 0]
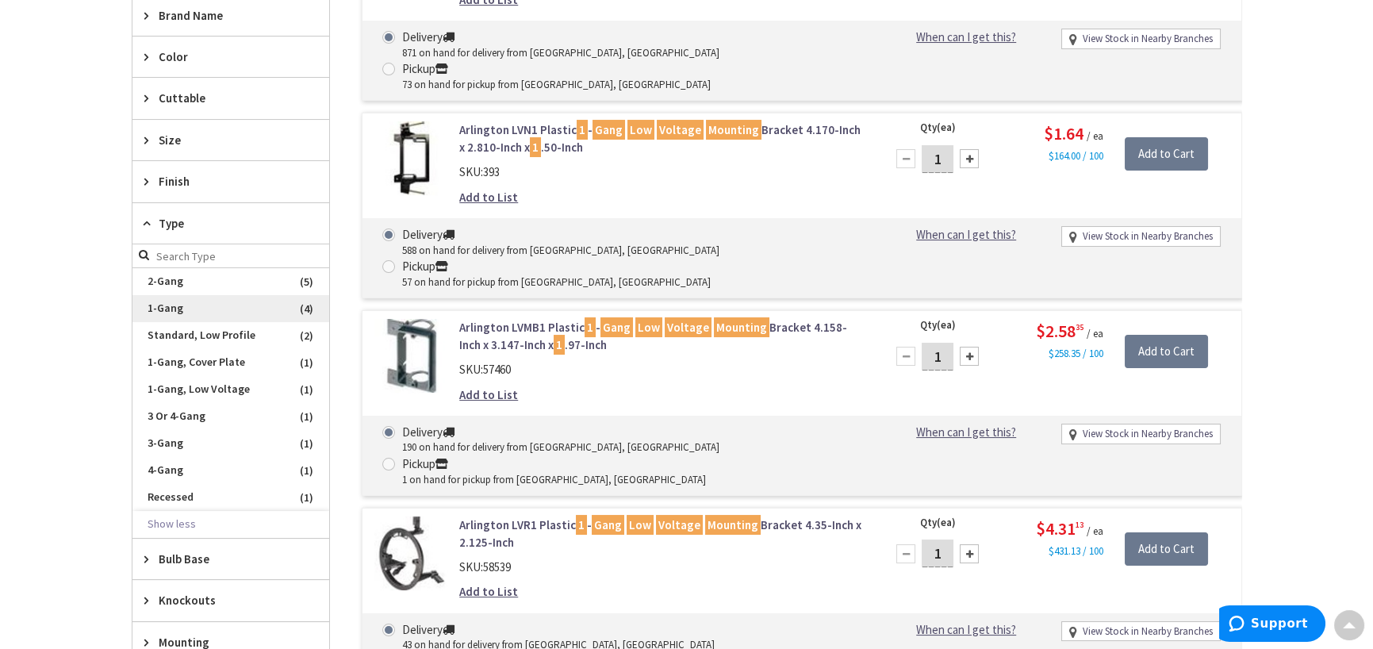
click at [171, 301] on span "1-Gang" at bounding box center [230, 308] width 197 height 27
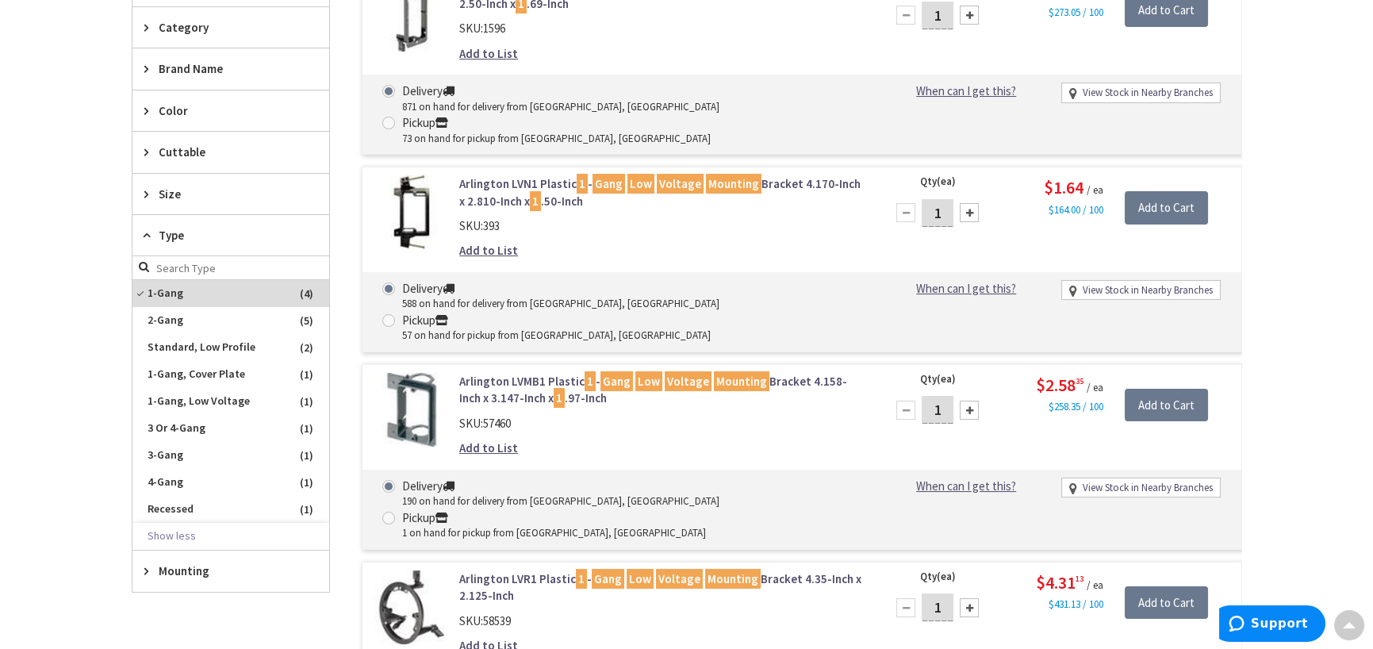
scroll to position [410, 0]
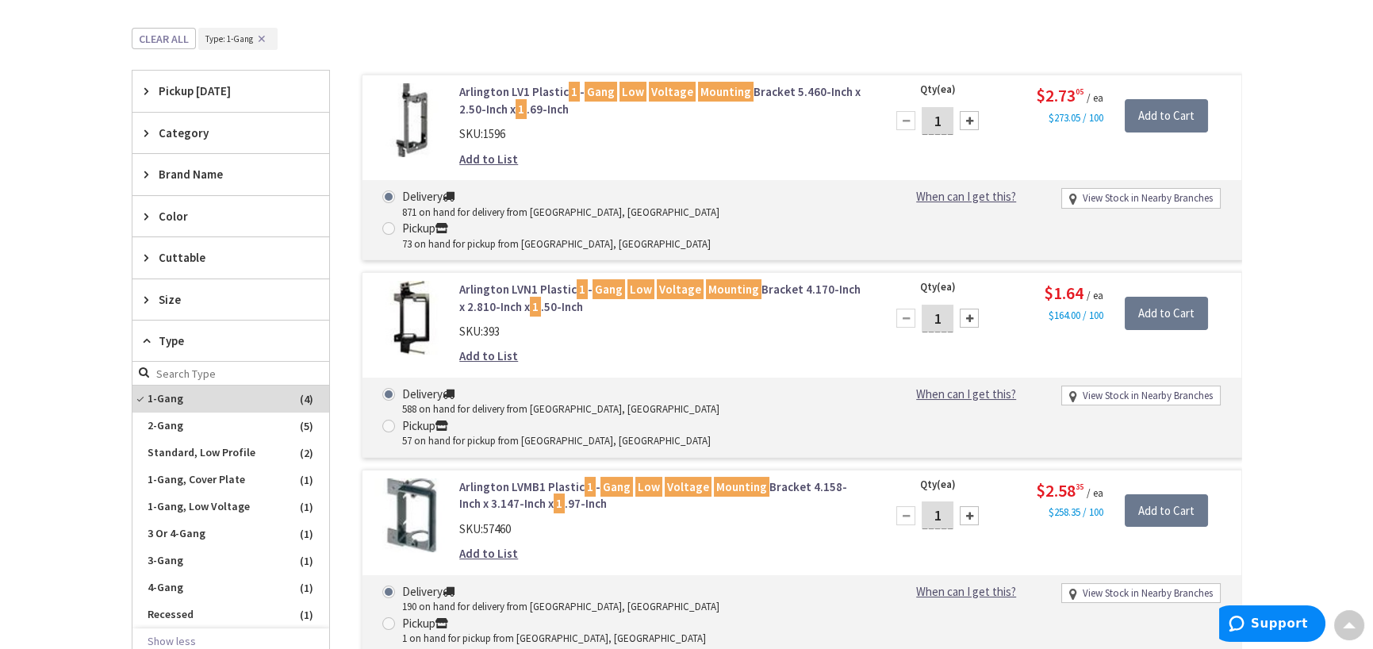
click at [515, 100] on link "Arlington LV1 Plastic 1 - Gang Low Voltage Mounting Bracket 5.460-Inch x 2.50-I…" at bounding box center [661, 100] width 404 height 34
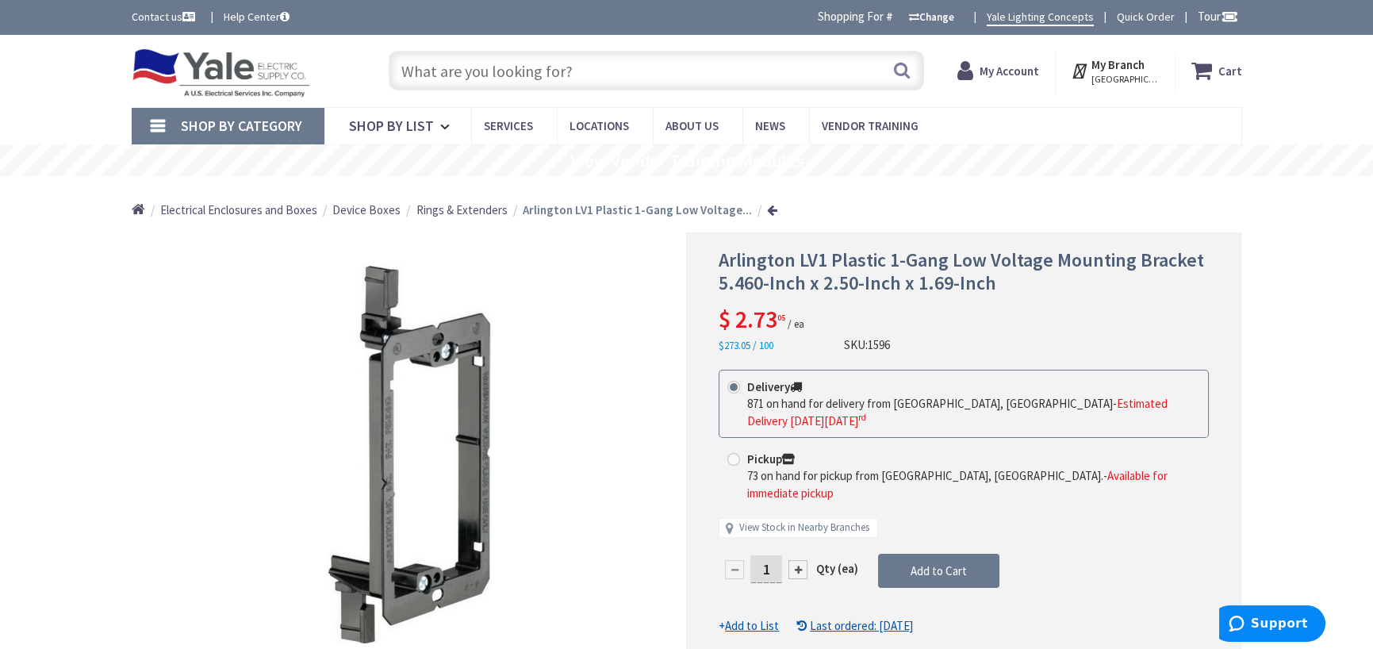
click at [769, 555] on input "1" at bounding box center [766, 569] width 32 height 28
type input "5"
click at [919, 523] on form "This product is Discontinued Delivery 871 on hand for delivery from Cranbury, N…" at bounding box center [964, 502] width 490 height 265
click at [1224, 63] on strong "Cart" at bounding box center [1230, 70] width 24 height 29
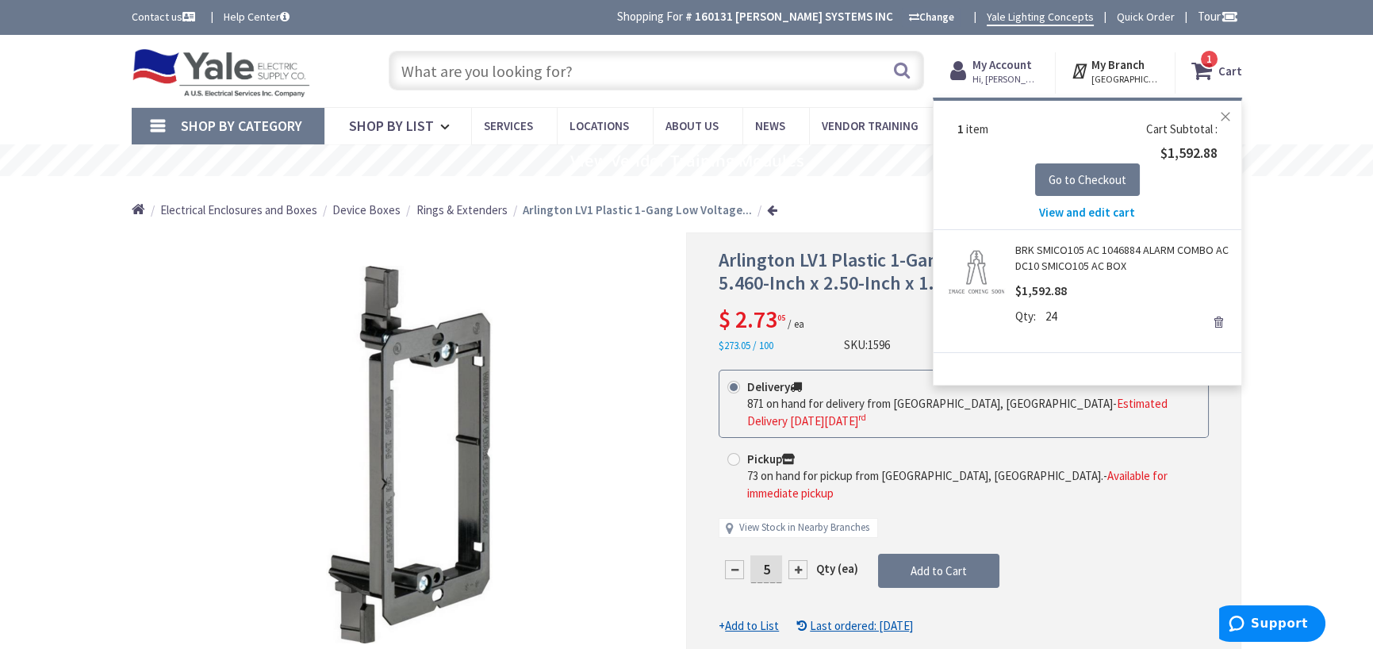
click at [1221, 114] on button "Close" at bounding box center [1226, 117] width 32 height 32
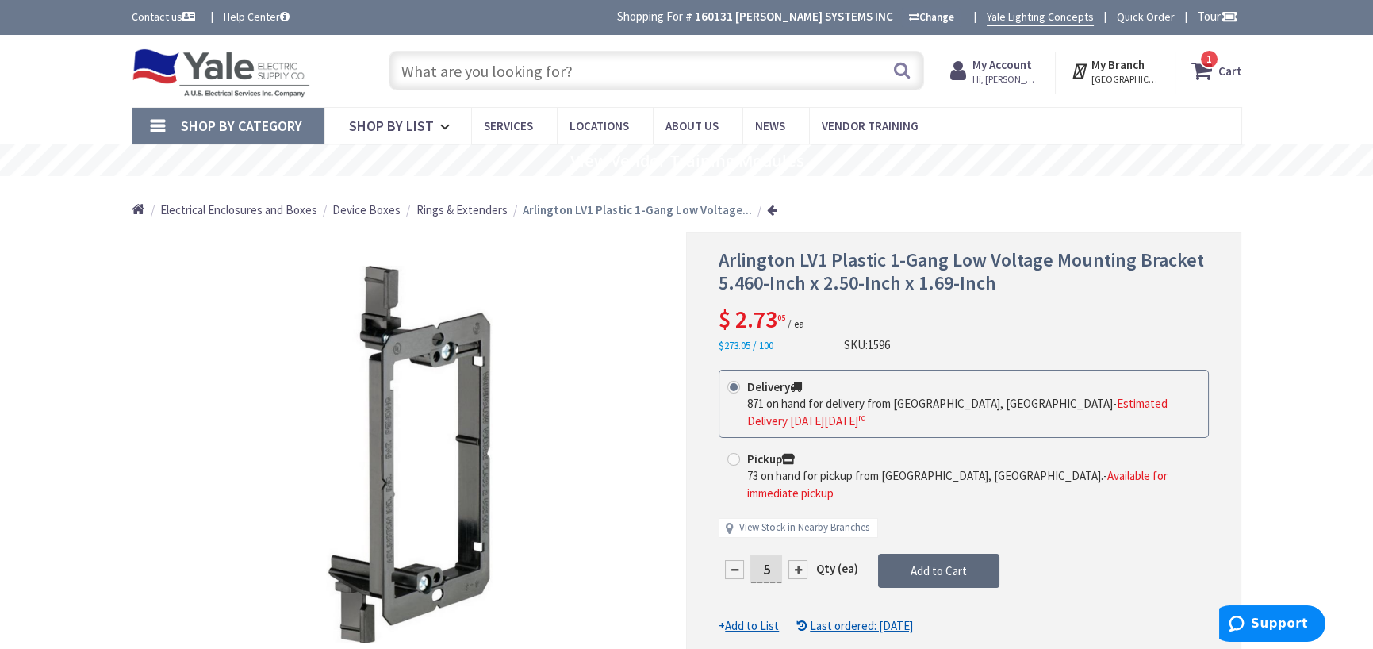
click at [934, 563] on span "Add to Cart" at bounding box center [939, 570] width 56 height 15
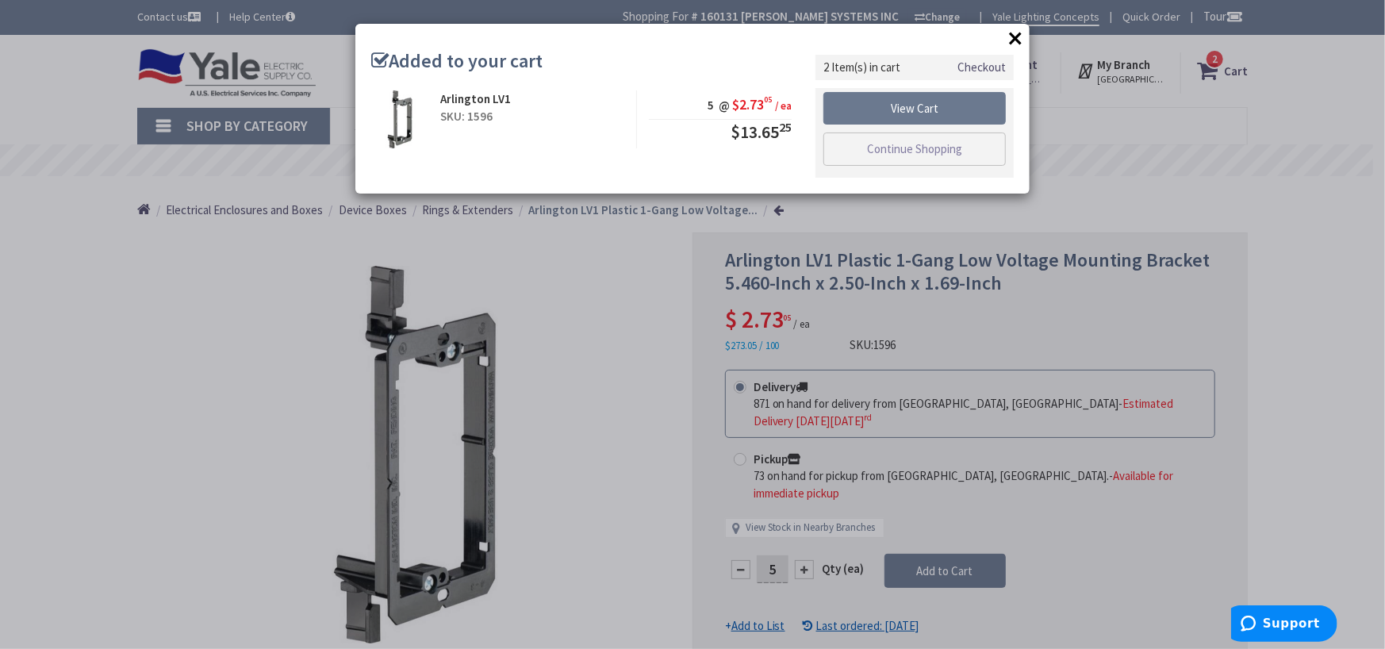
click at [1018, 33] on button "×" at bounding box center [1015, 38] width 24 height 24
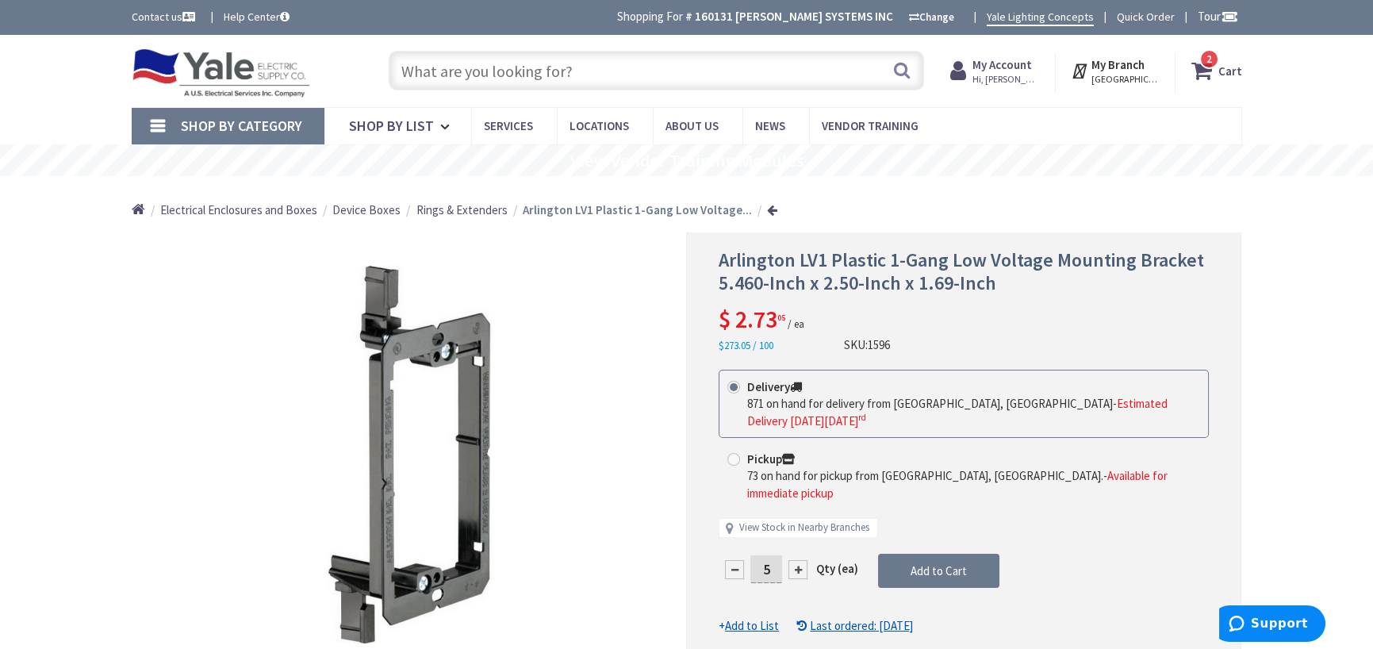
click at [611, 81] on input "text" at bounding box center [656, 71] width 535 height 40
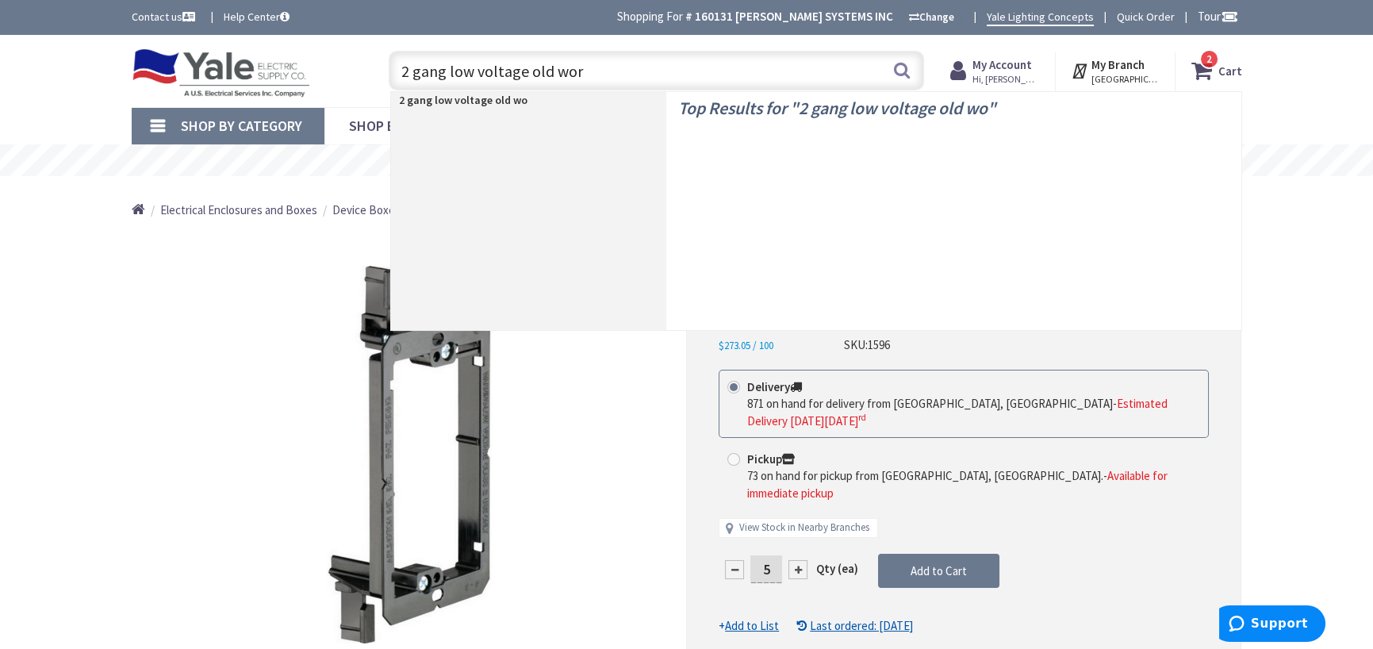
type input "2 gang low voltage old work"
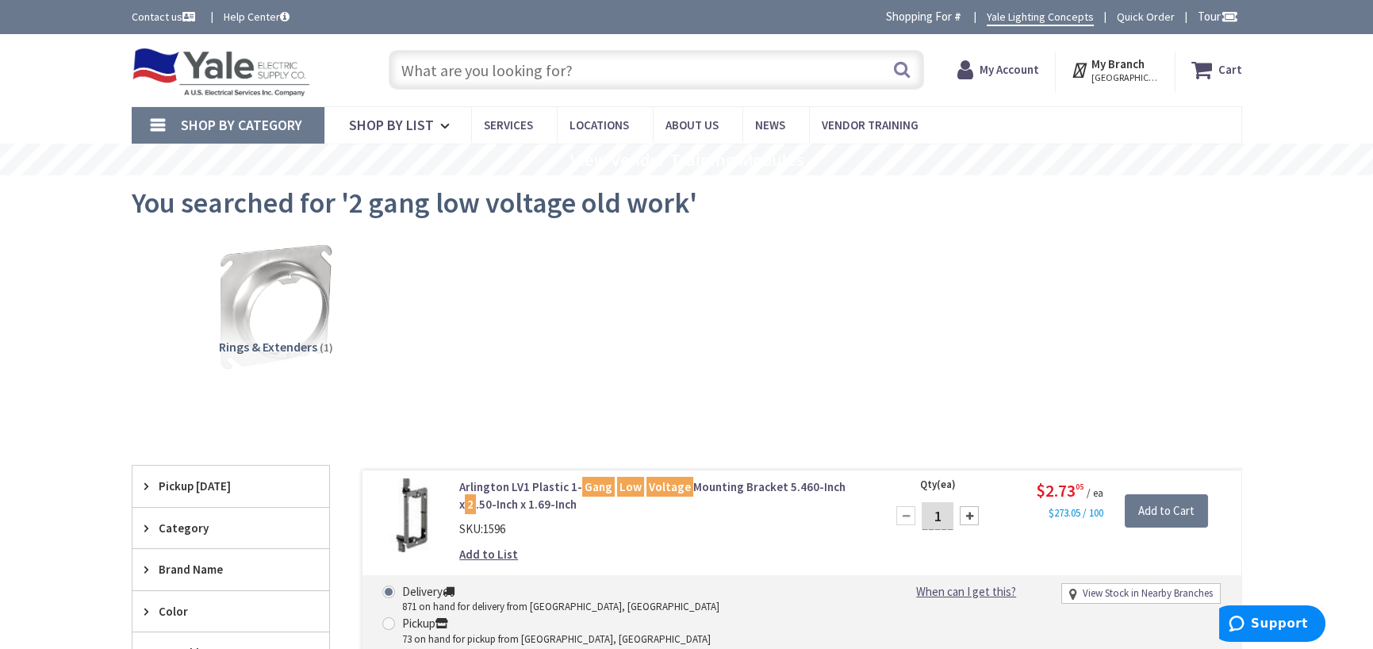
click at [618, 58] on input "text" at bounding box center [656, 70] width 535 height 40
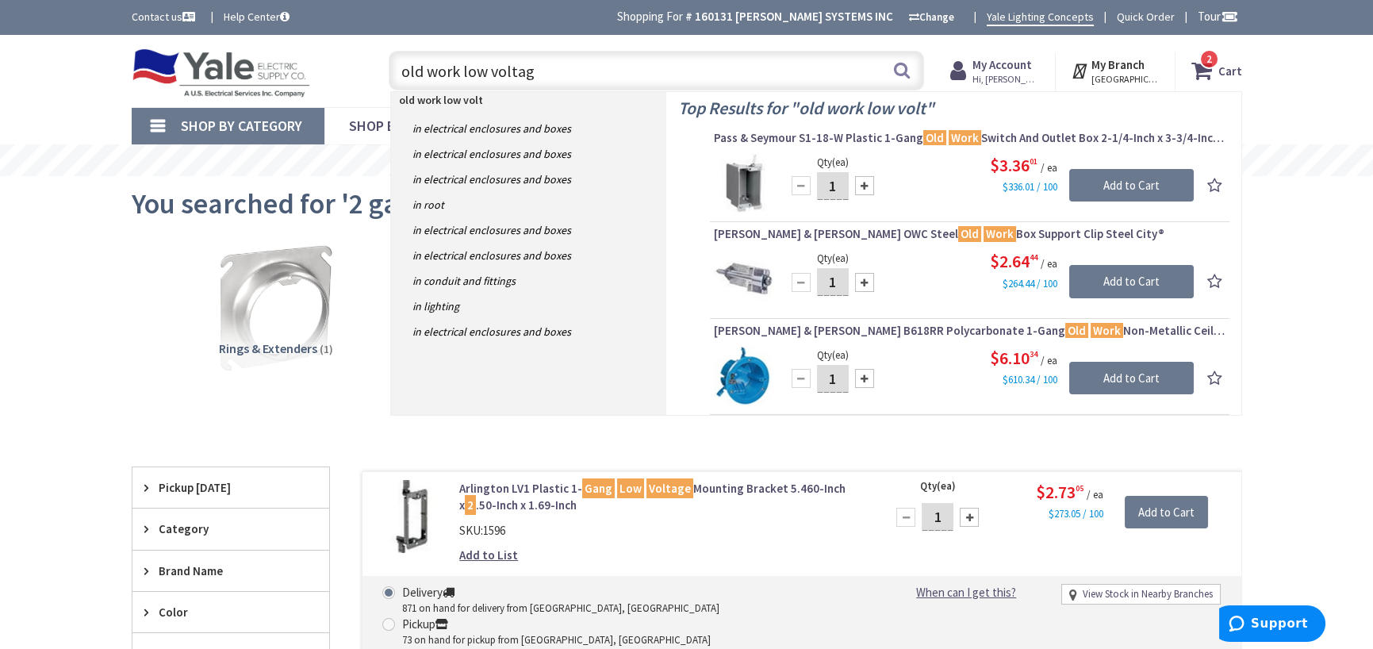
type input "old work low voltage"
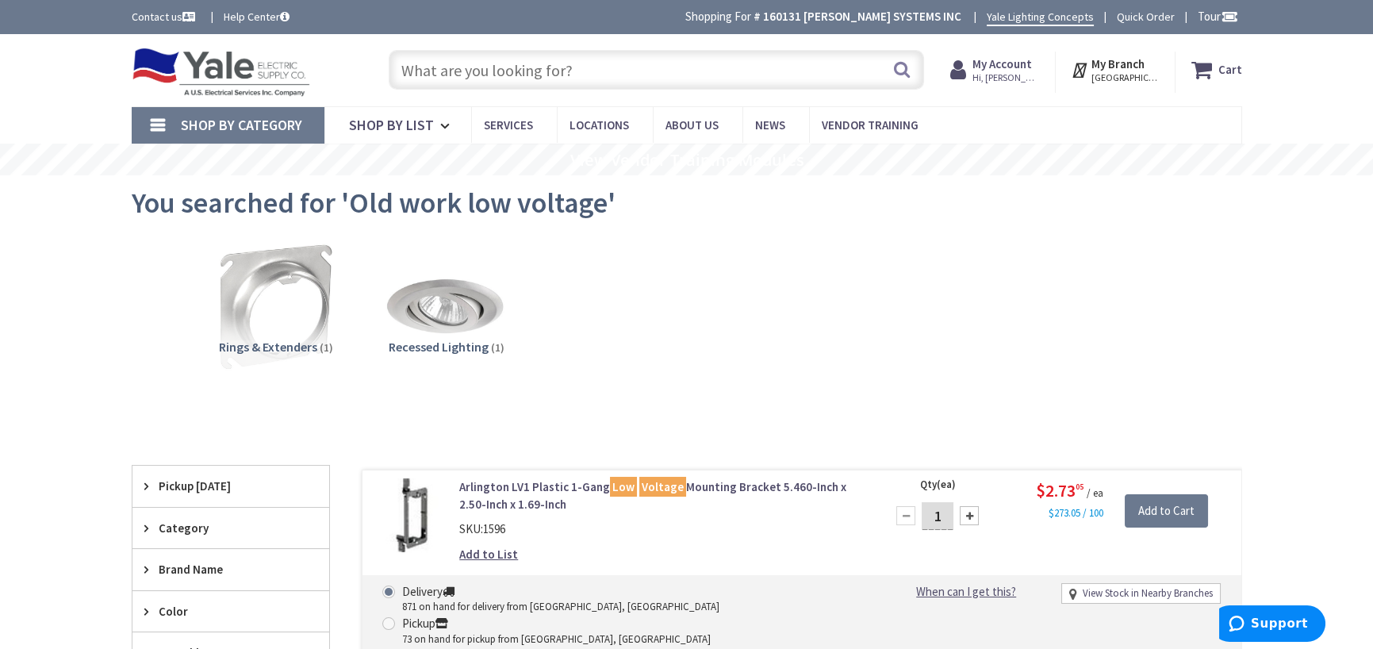
click at [562, 82] on input "text" at bounding box center [656, 70] width 535 height 40
click at [516, 59] on input "low voltage" at bounding box center [656, 71] width 535 height 40
type input "low voltage"
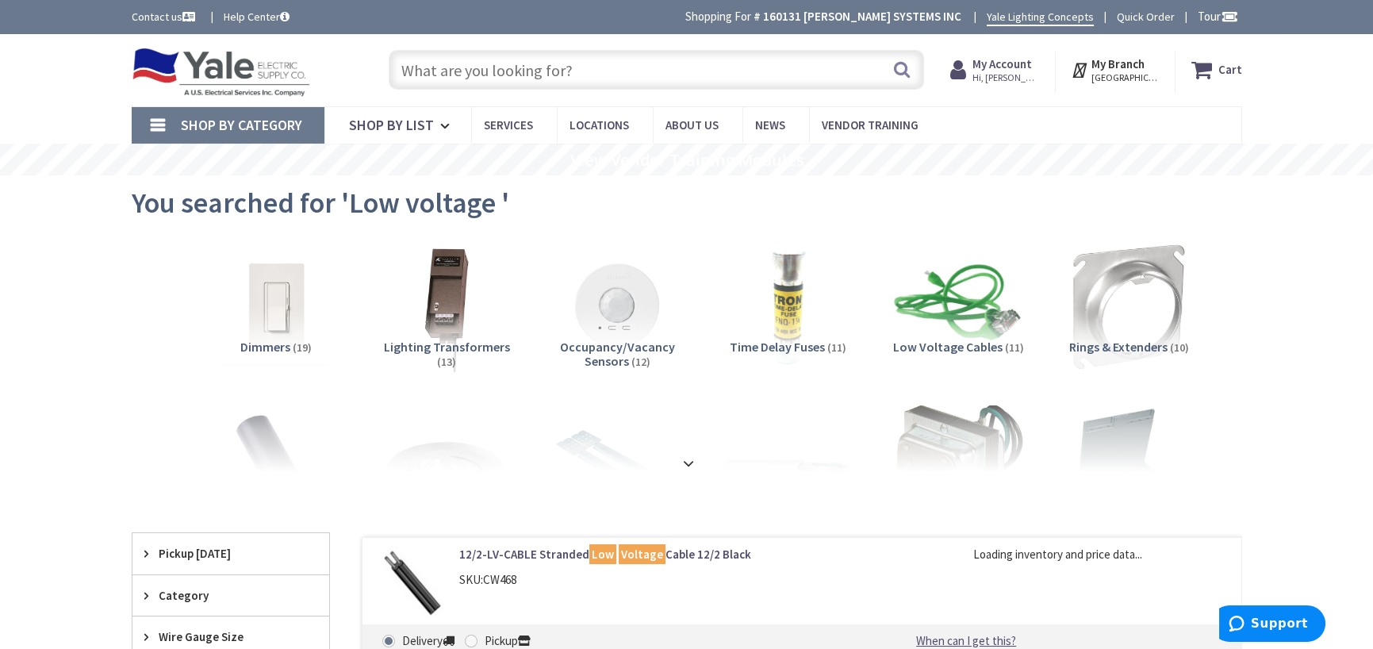
click at [507, 70] on input "text" at bounding box center [656, 70] width 535 height 40
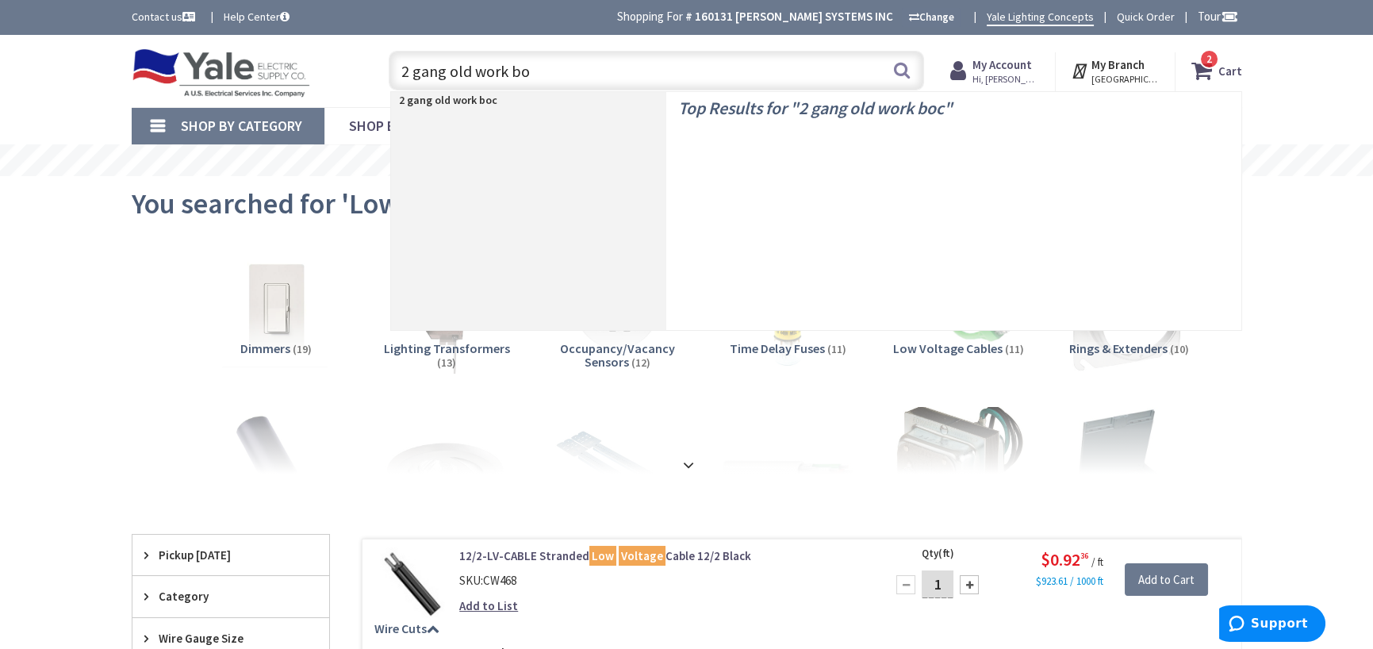
type input "2 gang old work box"
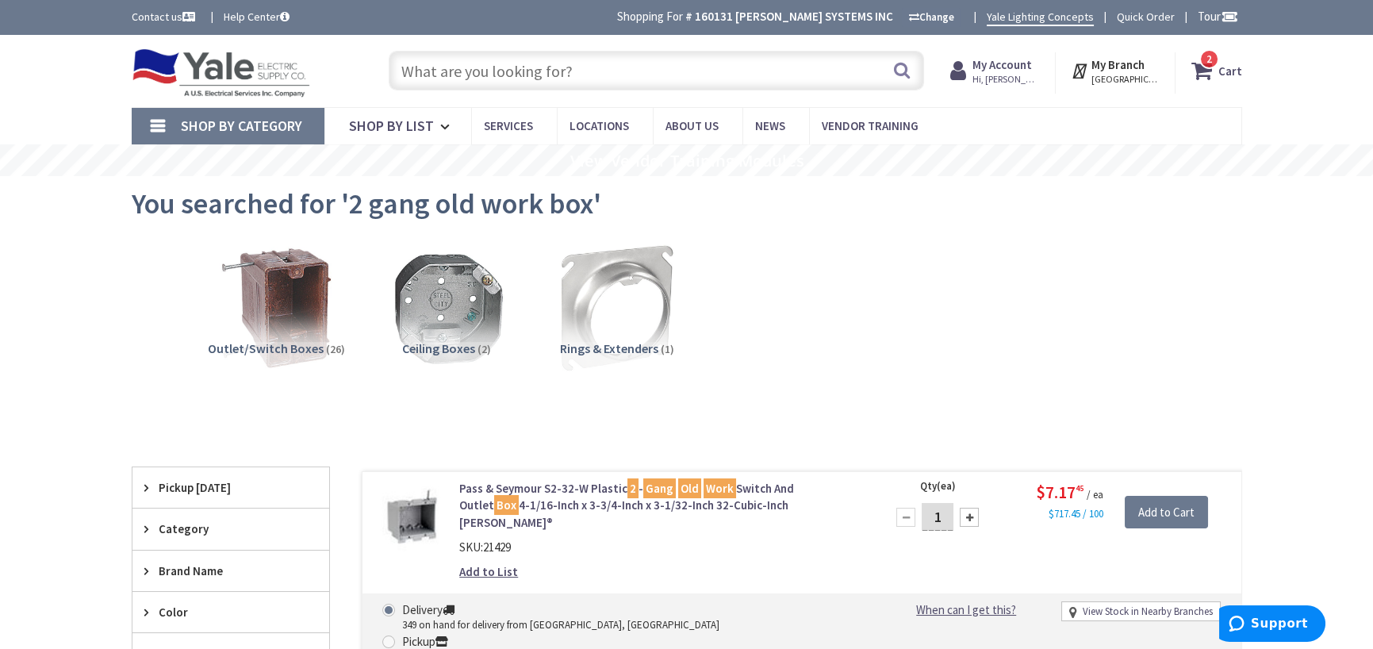
click at [514, 70] on input "text" at bounding box center [656, 71] width 535 height 40
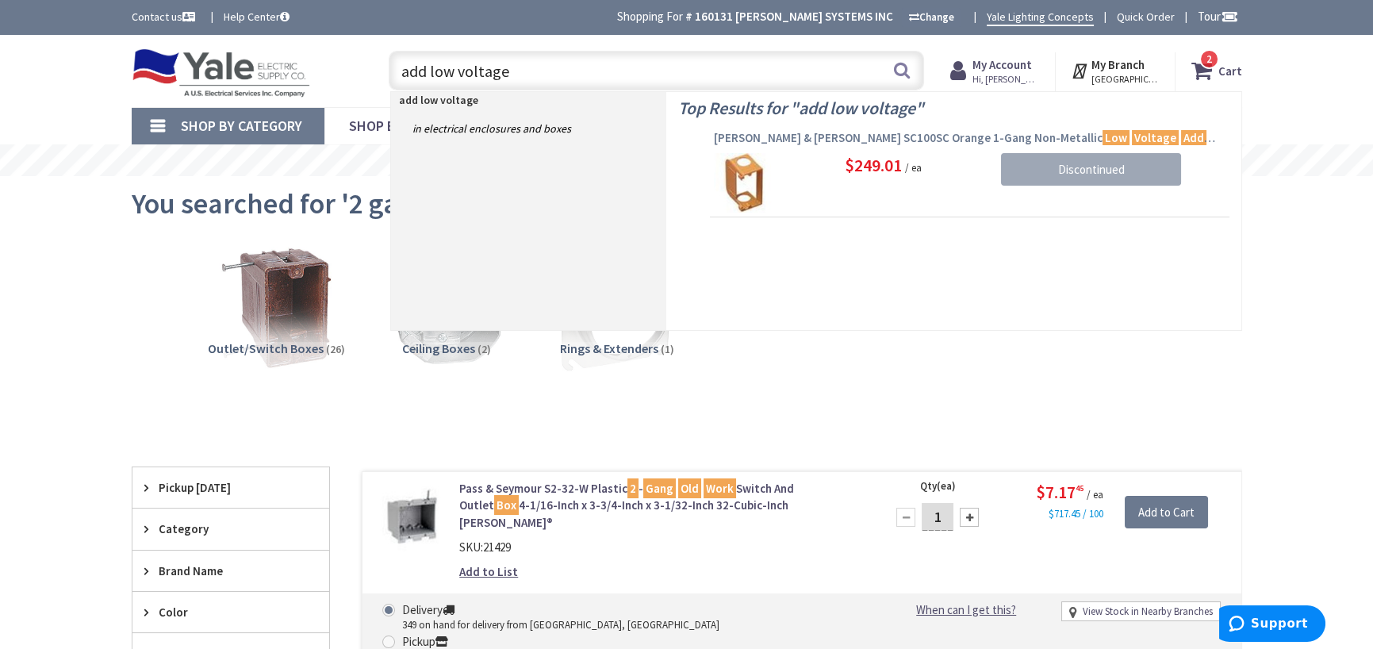
type input "add low voltage"
click at [944, 140] on span "Thomas & Betts SC100SC Orange 1-Gang Non-Metallic Low Voltage Add On Bracket Ca…" at bounding box center [970, 138] width 512 height 16
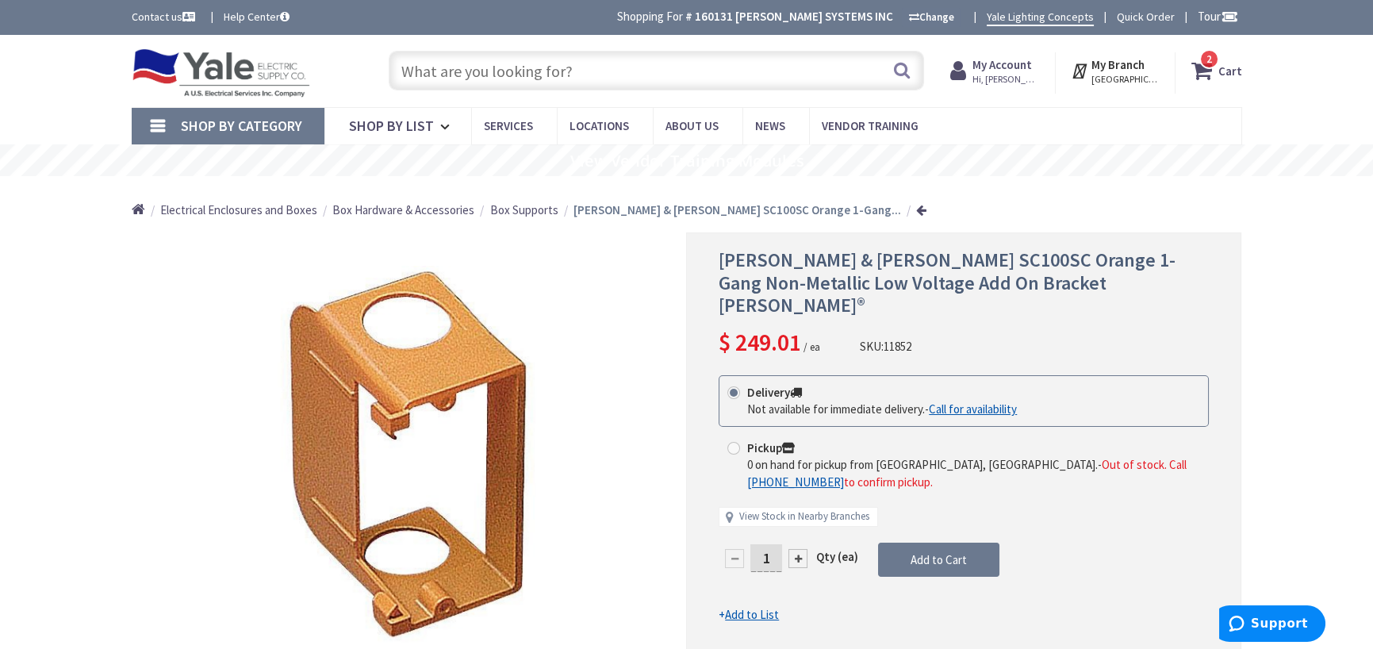
click at [516, 71] on input "text" at bounding box center [656, 71] width 535 height 40
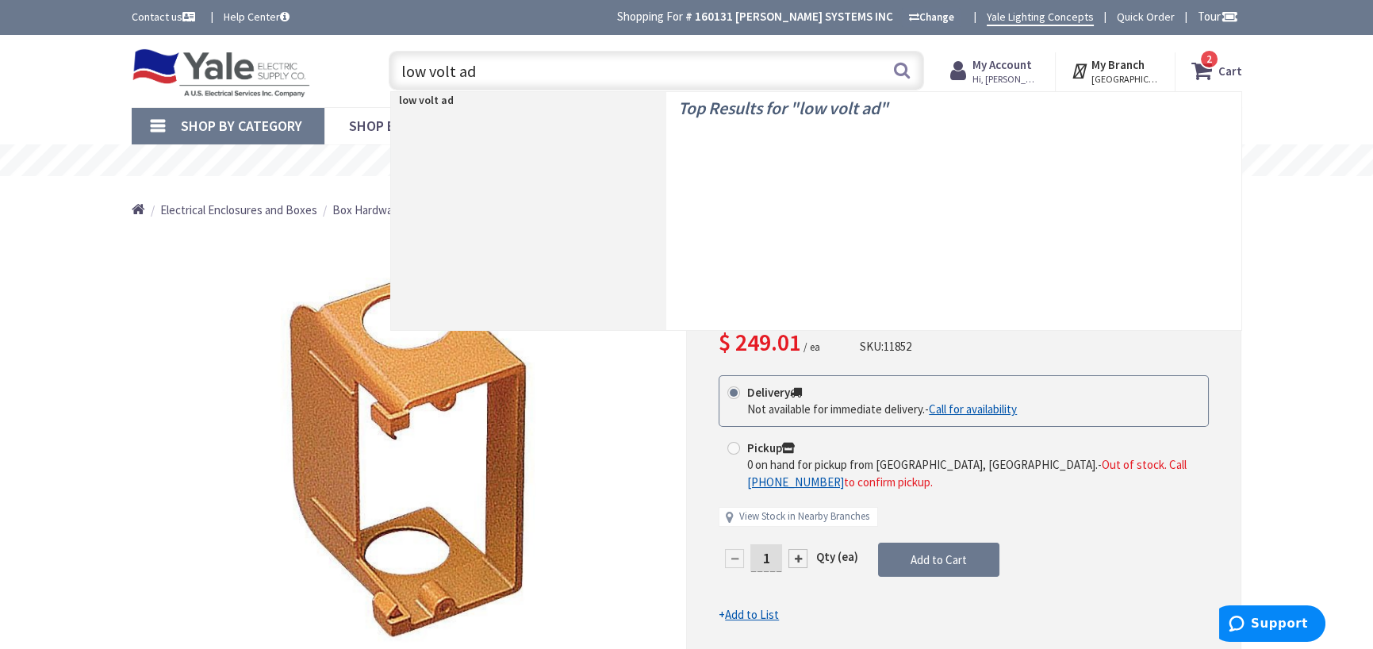
type input "low volt add"
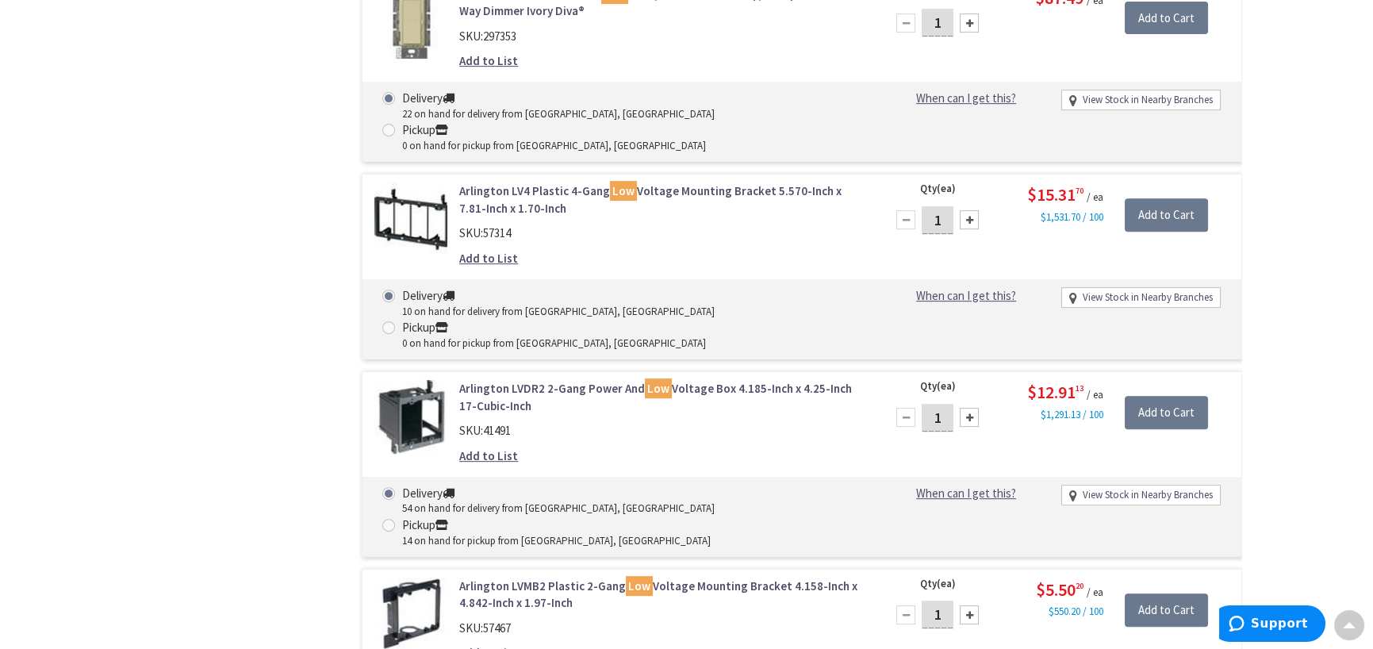
scroll to position [1745, 0]
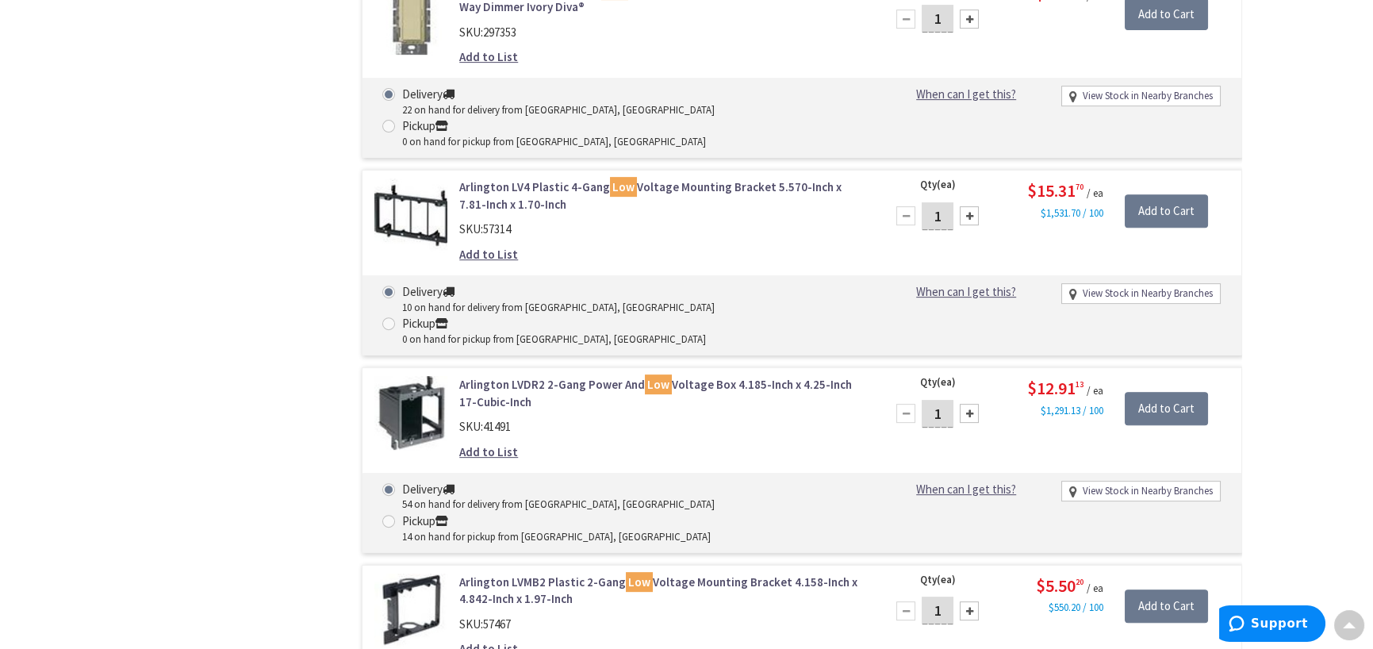
click at [972, 404] on div at bounding box center [969, 413] width 19 height 19
click at [906, 404] on div at bounding box center [905, 413] width 19 height 19
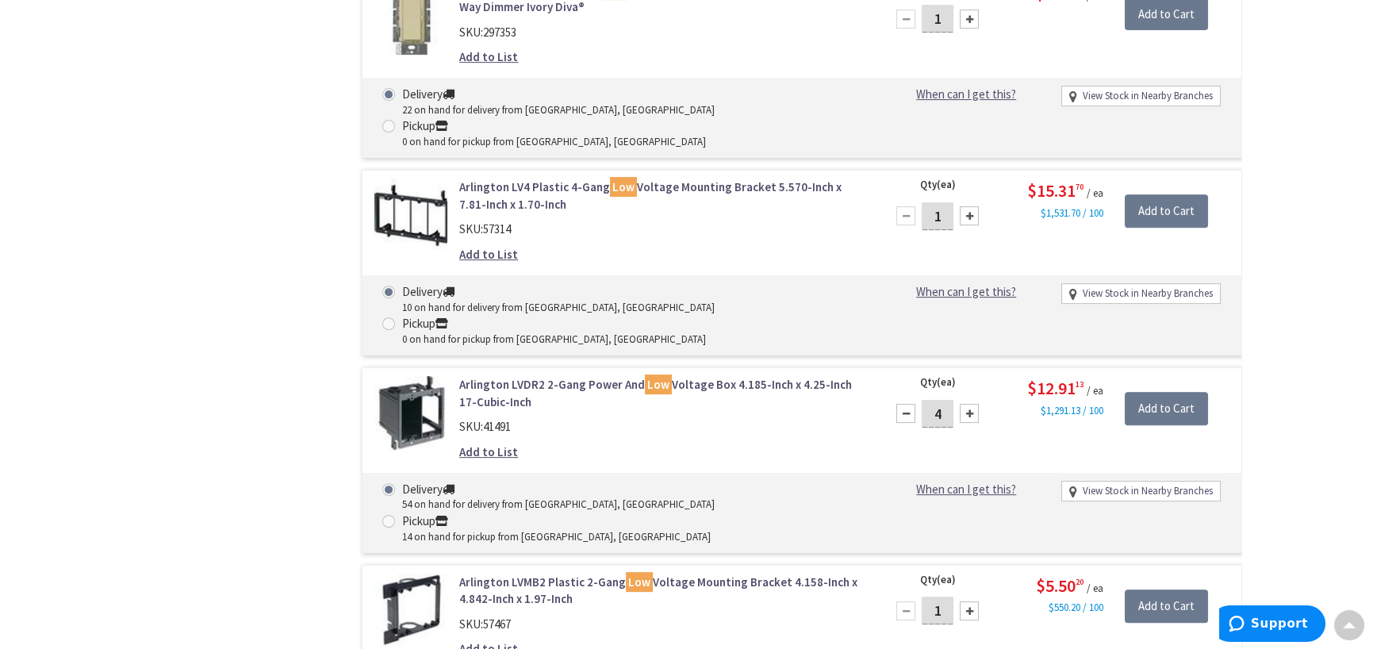
click at [906, 404] on div at bounding box center [905, 413] width 19 height 19
type input "1"
click at [1188, 392] on input "Add to Cart" at bounding box center [1166, 408] width 83 height 33
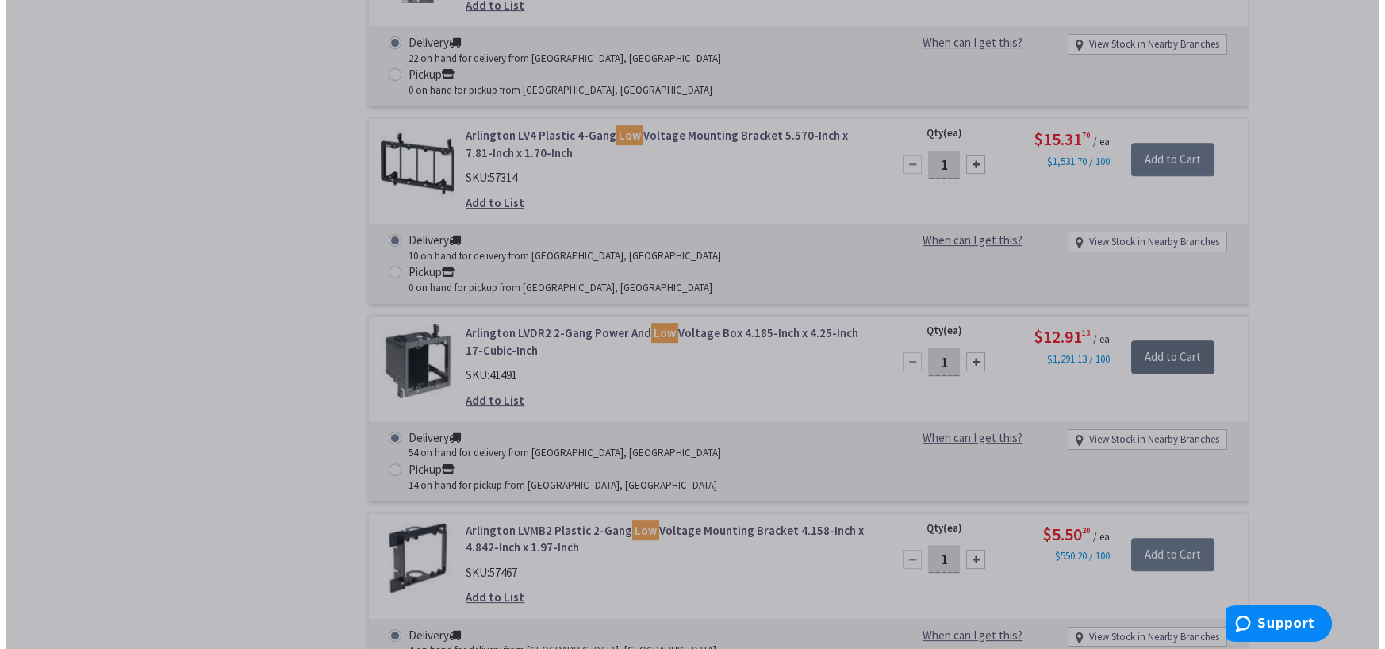
scroll to position [1824, 0]
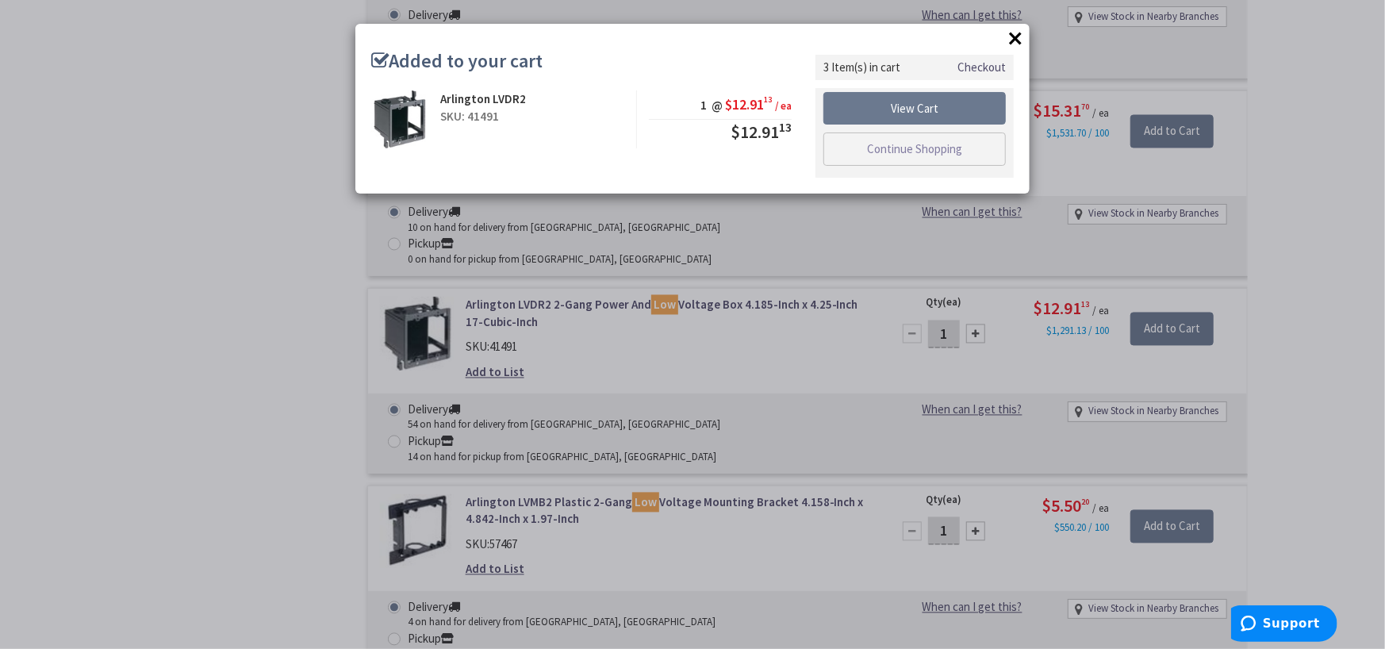
click at [1009, 39] on button "×" at bounding box center [1015, 38] width 24 height 24
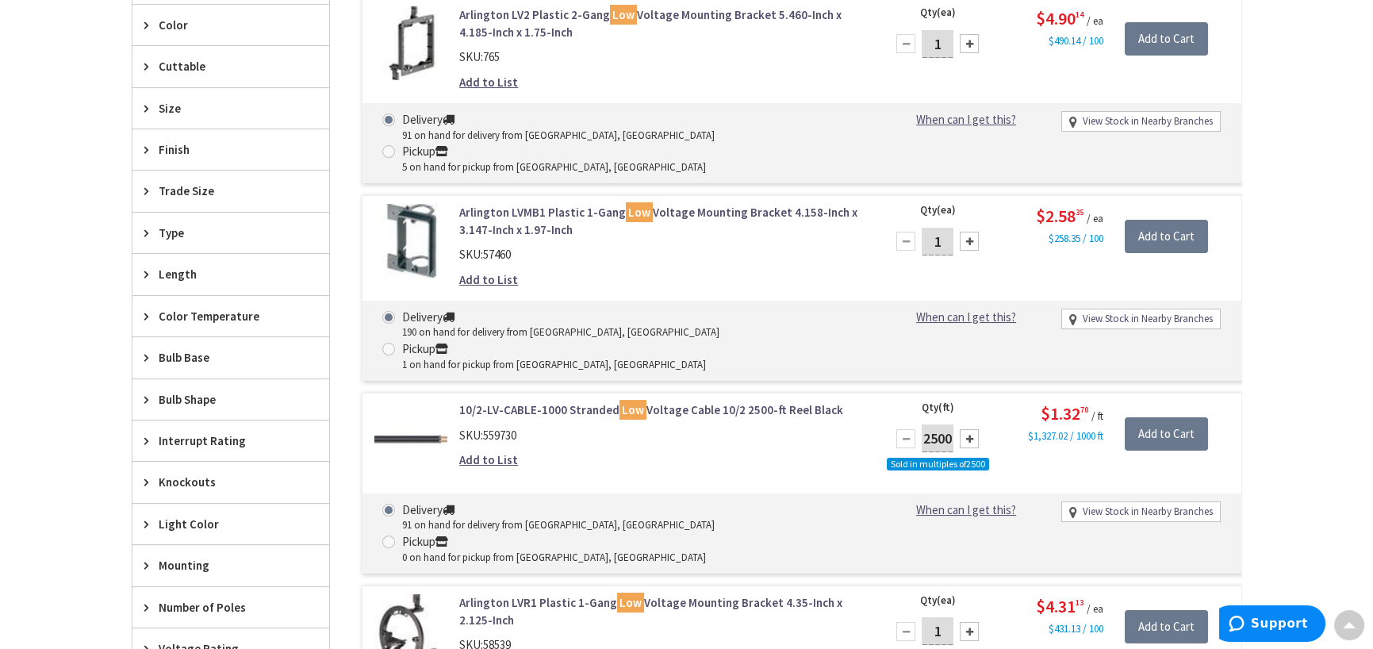
scroll to position [500, 0]
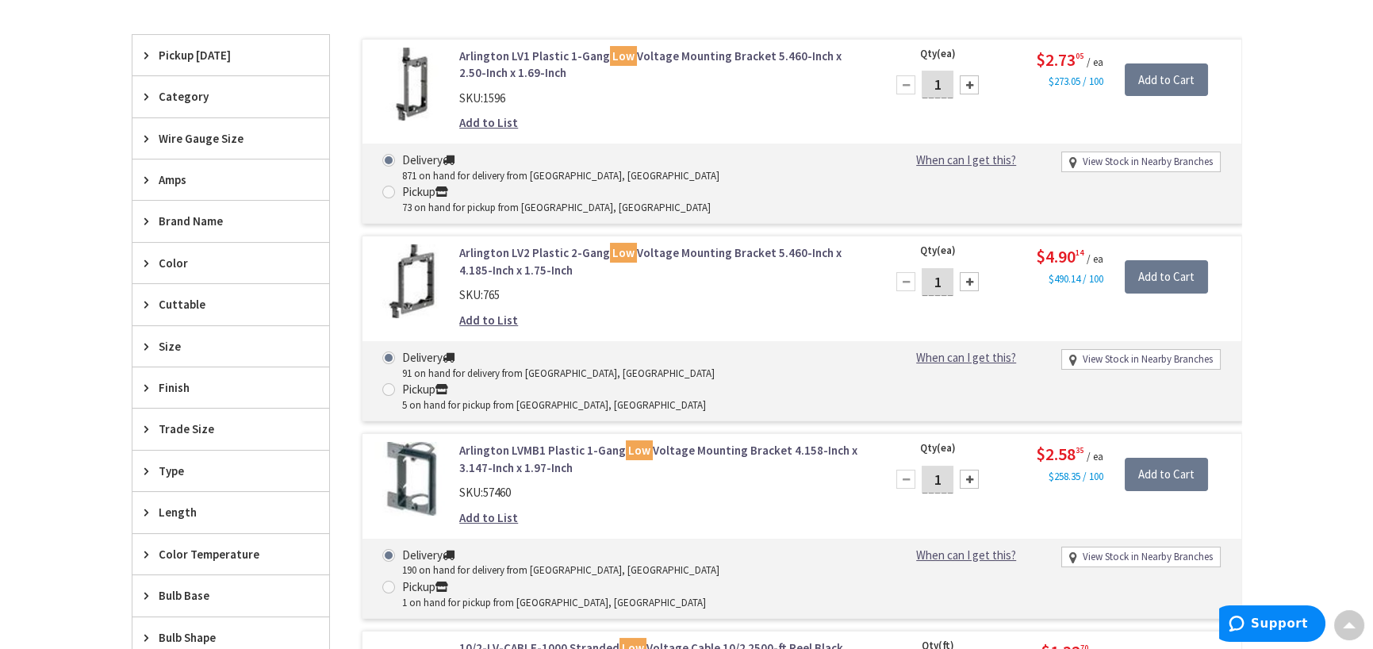
click at [206, 88] on span "Category" at bounding box center [223, 96] width 129 height 17
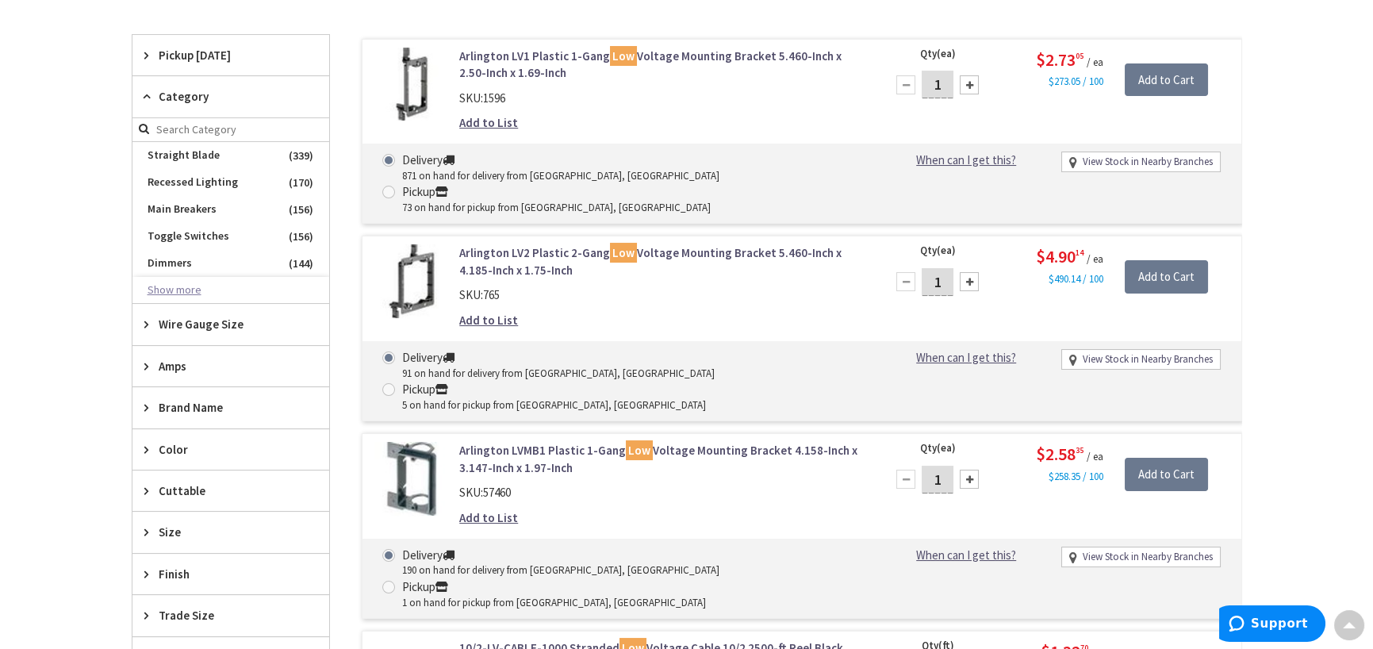
click at [174, 286] on button "Show more" at bounding box center [230, 290] width 197 height 27
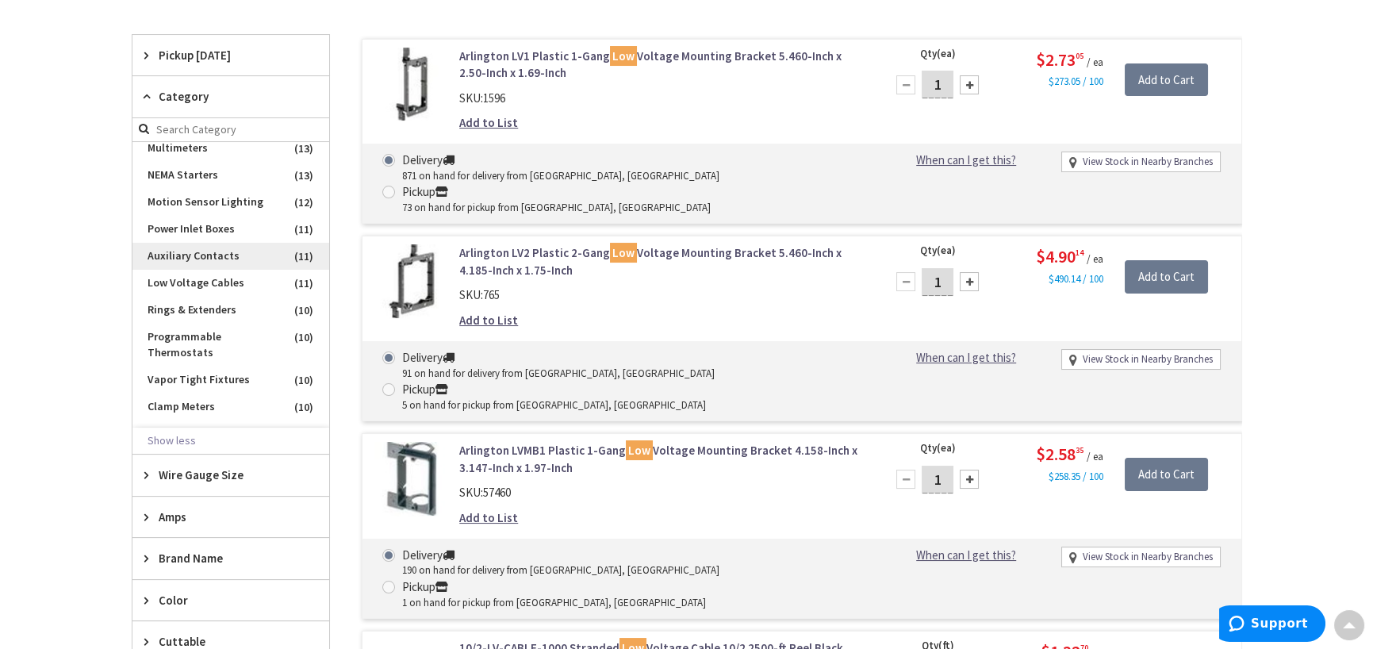
scroll to position [2459, 0]
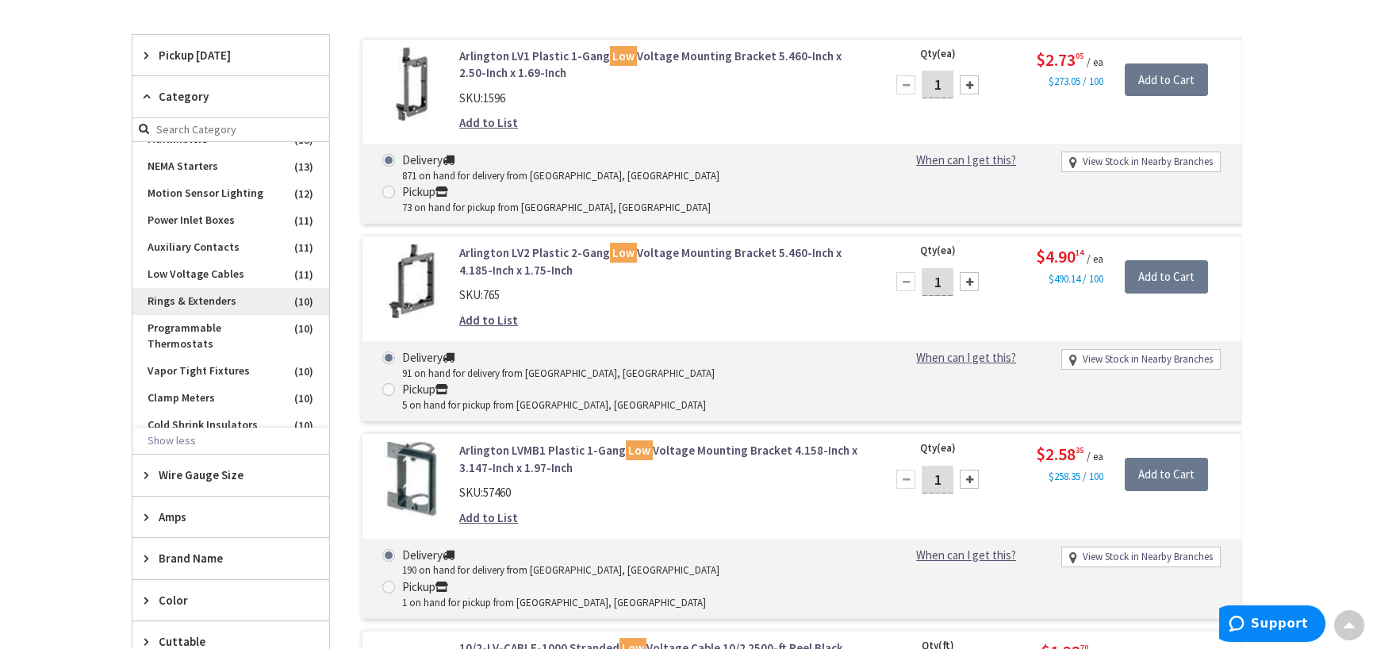
click at [218, 315] on span "Rings & Extenders" at bounding box center [230, 301] width 197 height 27
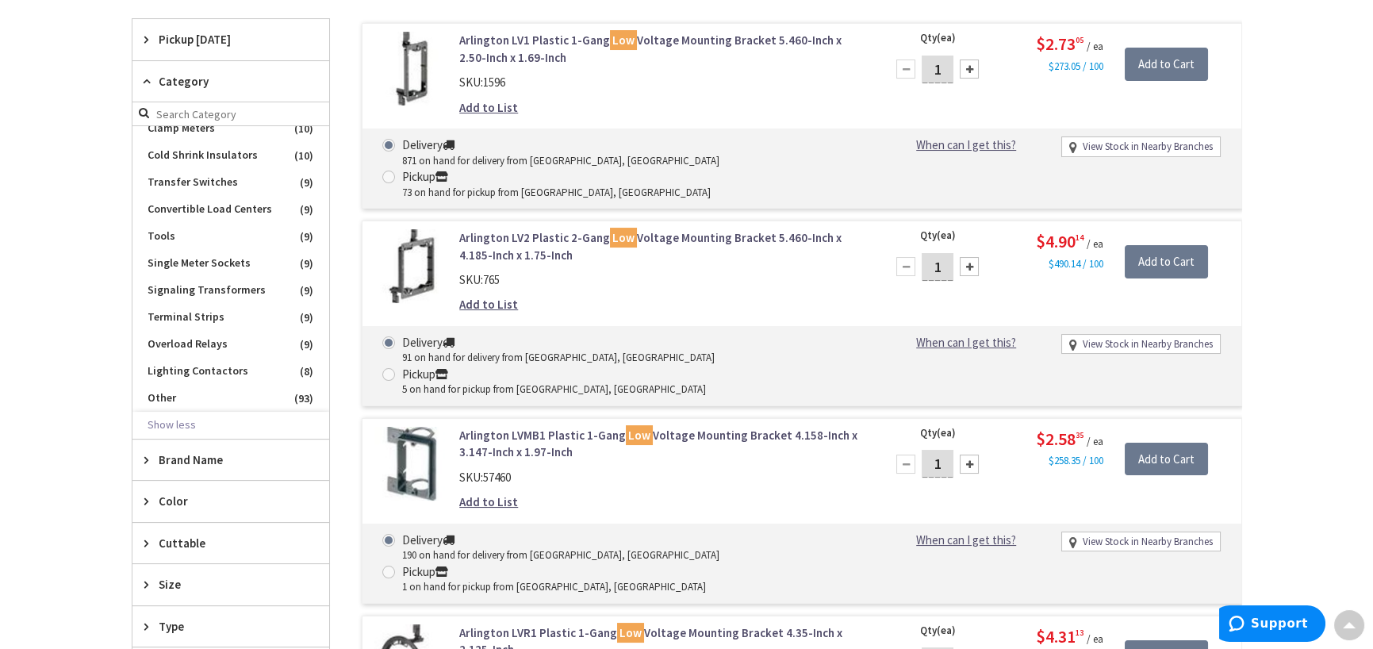
scroll to position [341, 0]
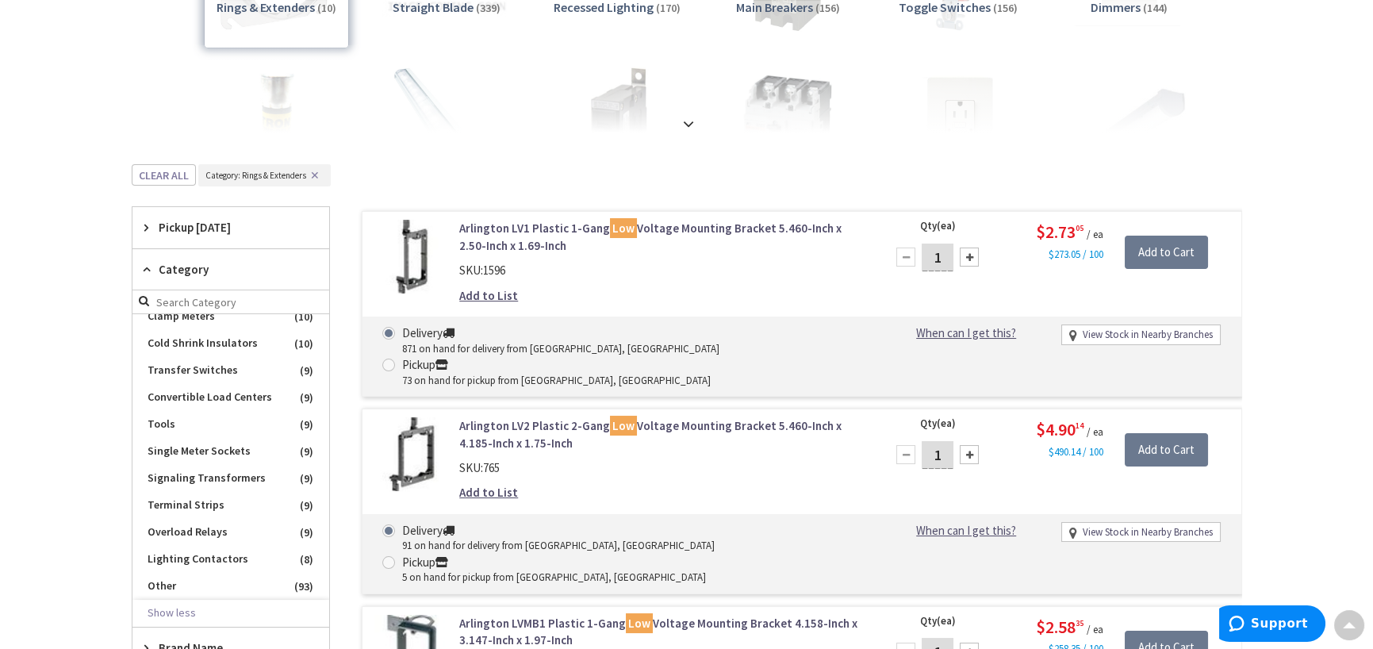
click at [186, 302] on input "search" at bounding box center [230, 302] width 197 height 24
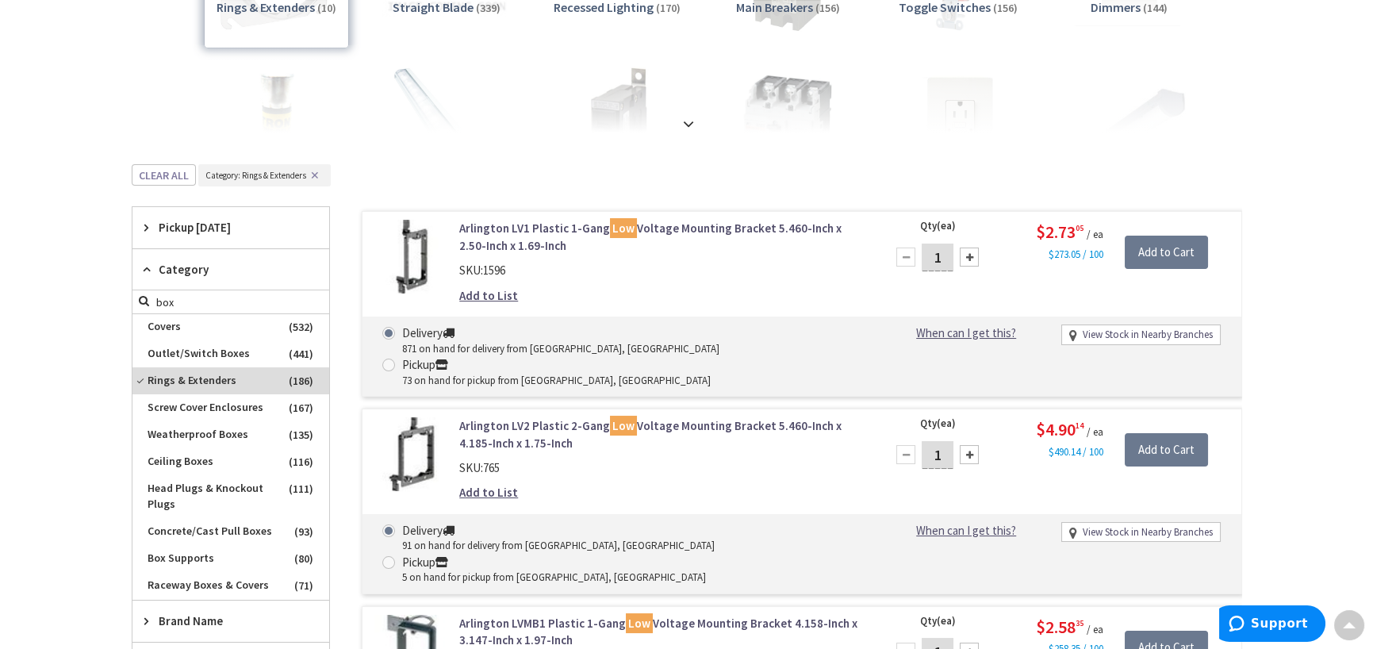
scroll to position [0, 0]
type input "box"
click at [189, 351] on span "Outlet/Switch Boxes" at bounding box center [230, 354] width 197 height 27
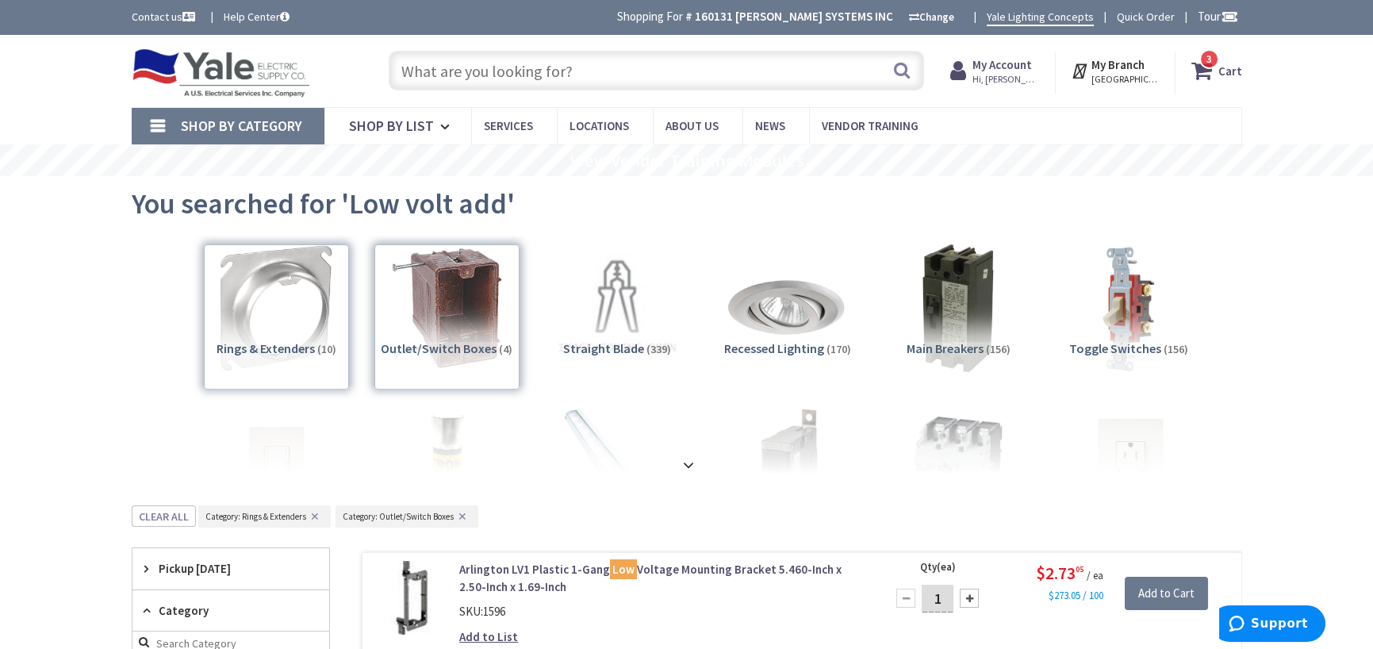
scroll to position [249, 0]
